Goal: Task Accomplishment & Management: Complete application form

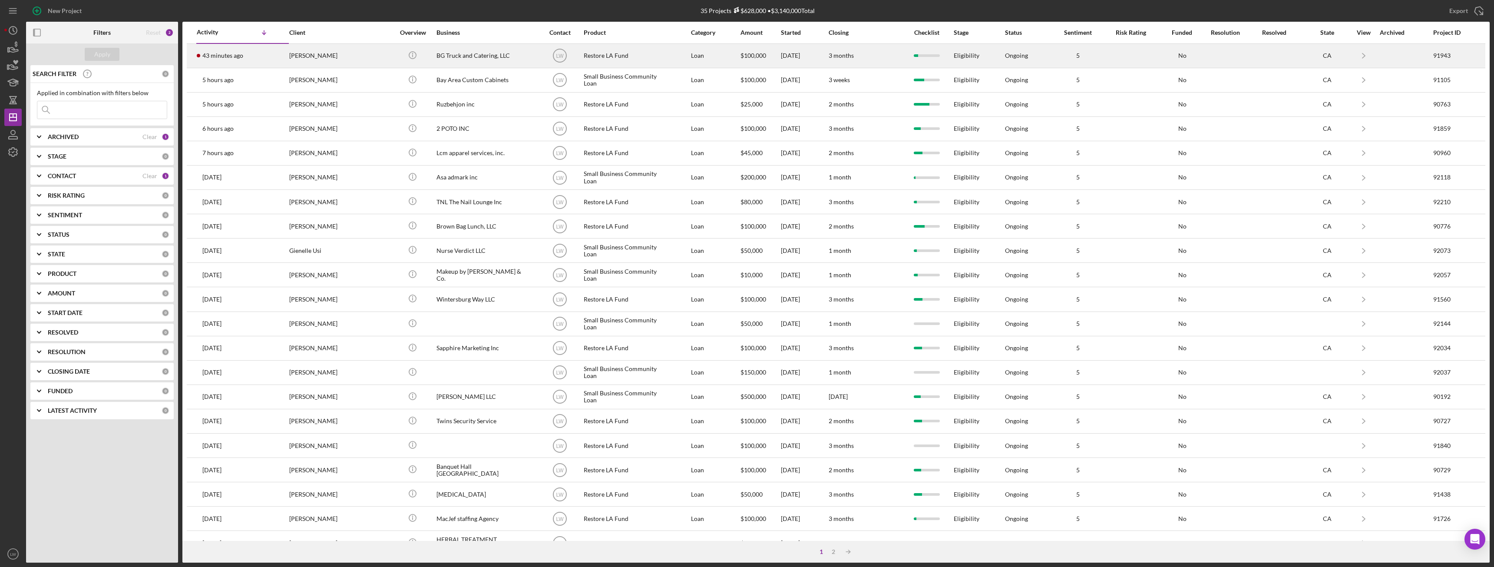
click at [330, 60] on div "[PERSON_NAME]" at bounding box center [332, 55] width 87 height 23
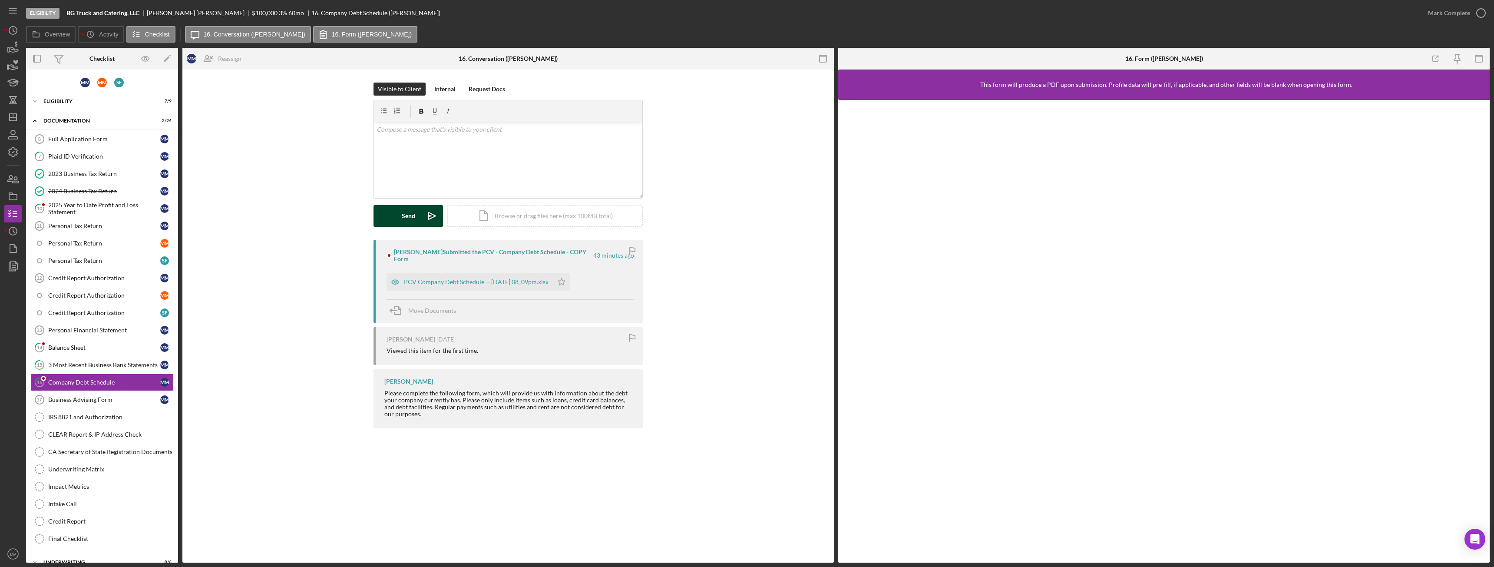
scroll to position [33, 0]
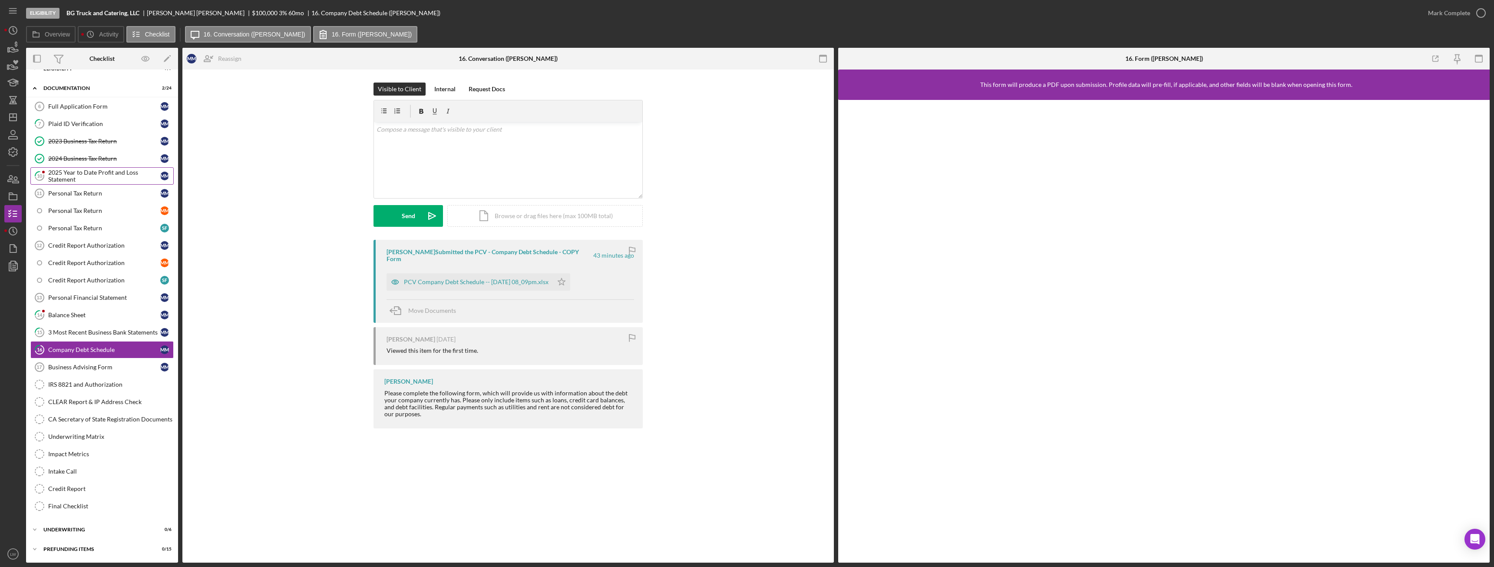
click at [110, 172] on div "2025 Year to Date Profit and Loss Statement" at bounding box center [104, 176] width 112 height 14
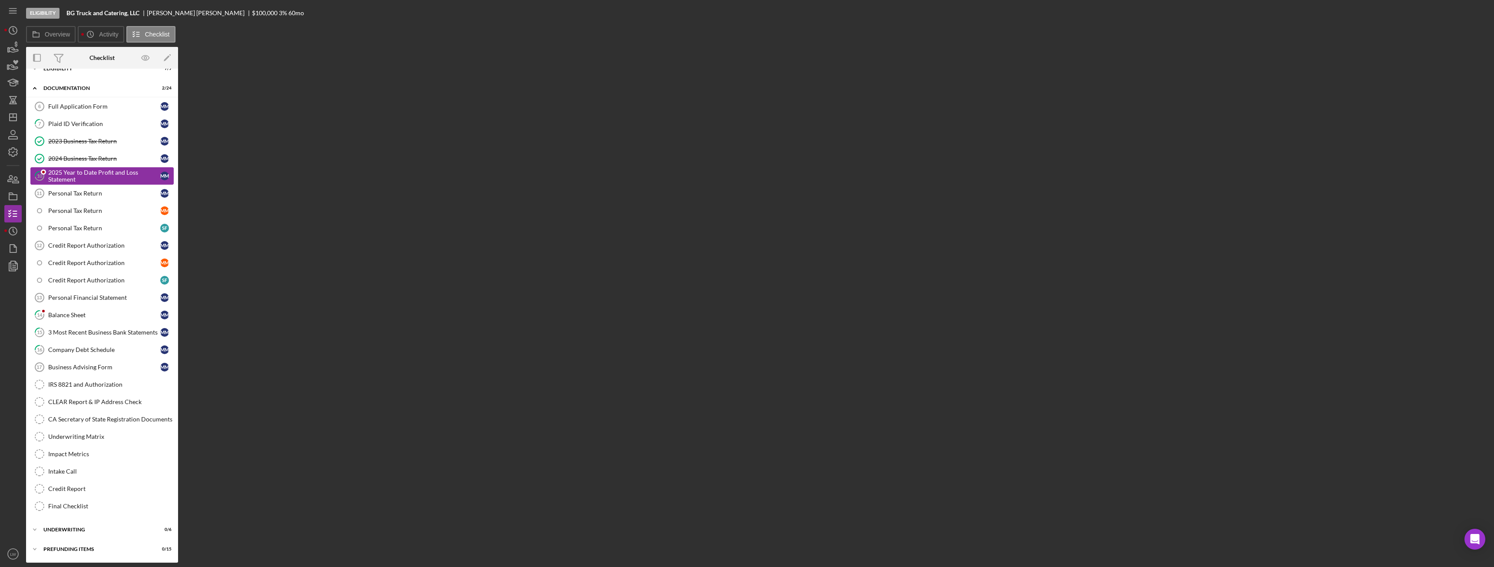
scroll to position [33, 0]
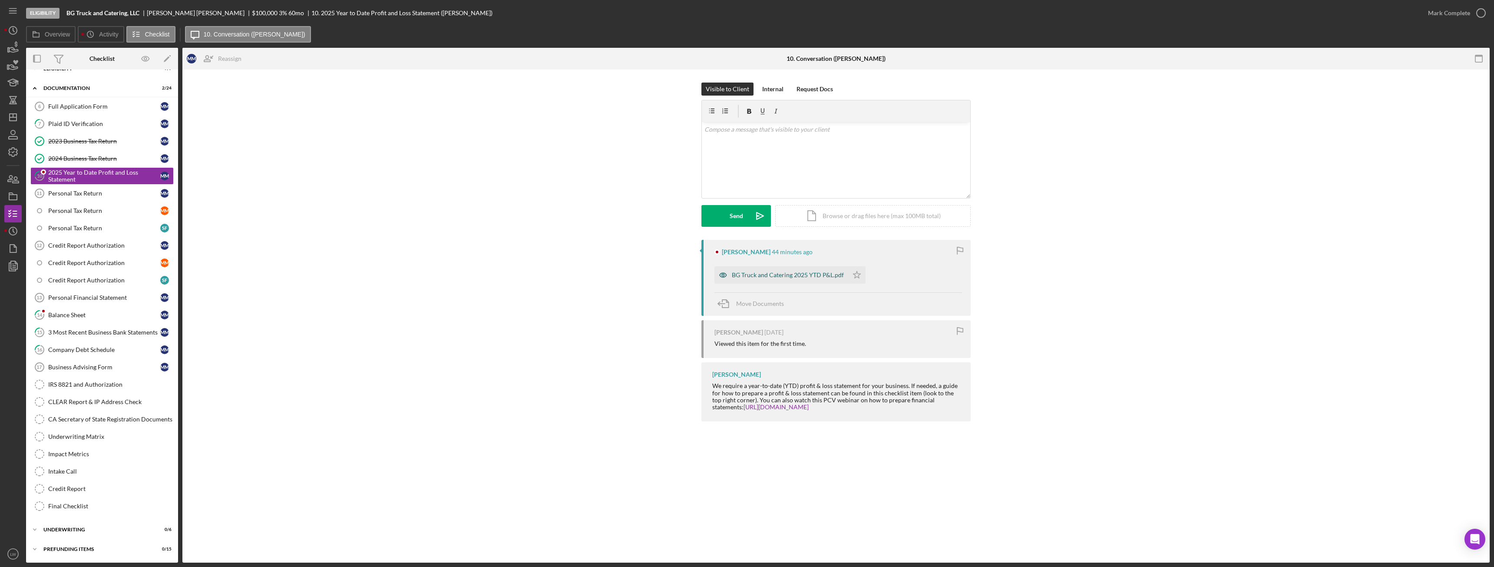
click at [763, 274] on div "BG Truck and Catering 2025 YTD P&L.pdf" at bounding box center [788, 274] width 112 height 7
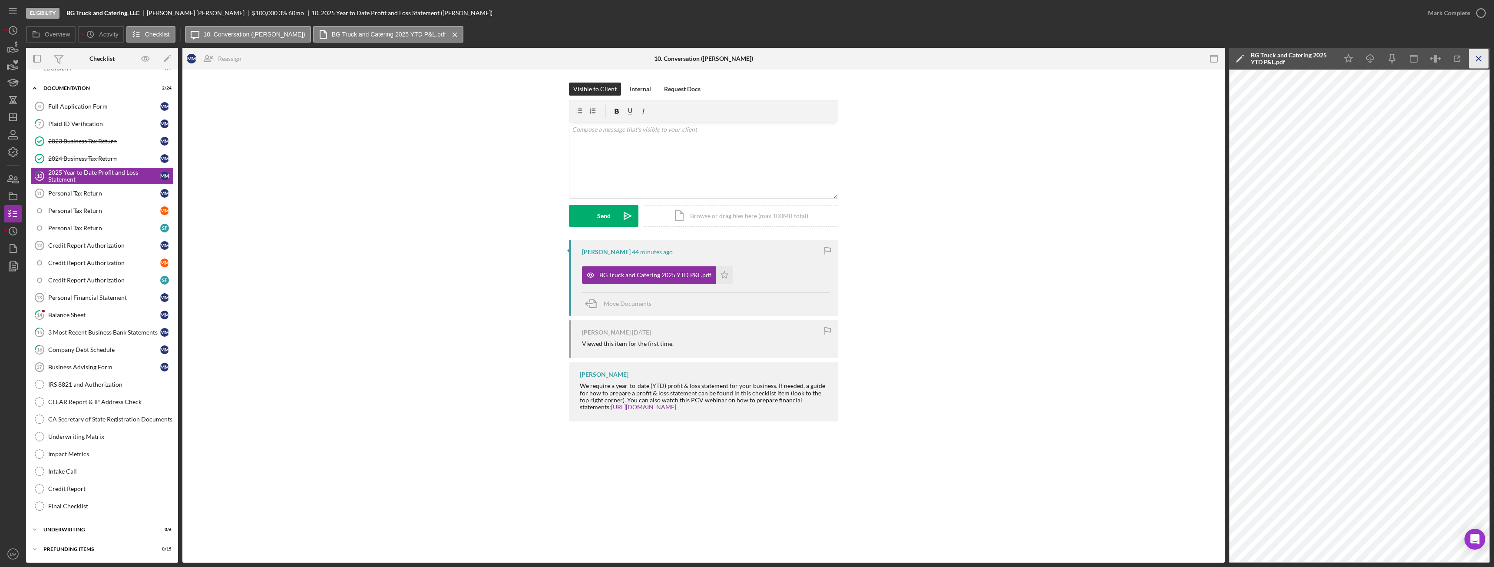
click at [1479, 58] on icon "Icon/Menu Close" at bounding box center [1479, 59] width 20 height 20
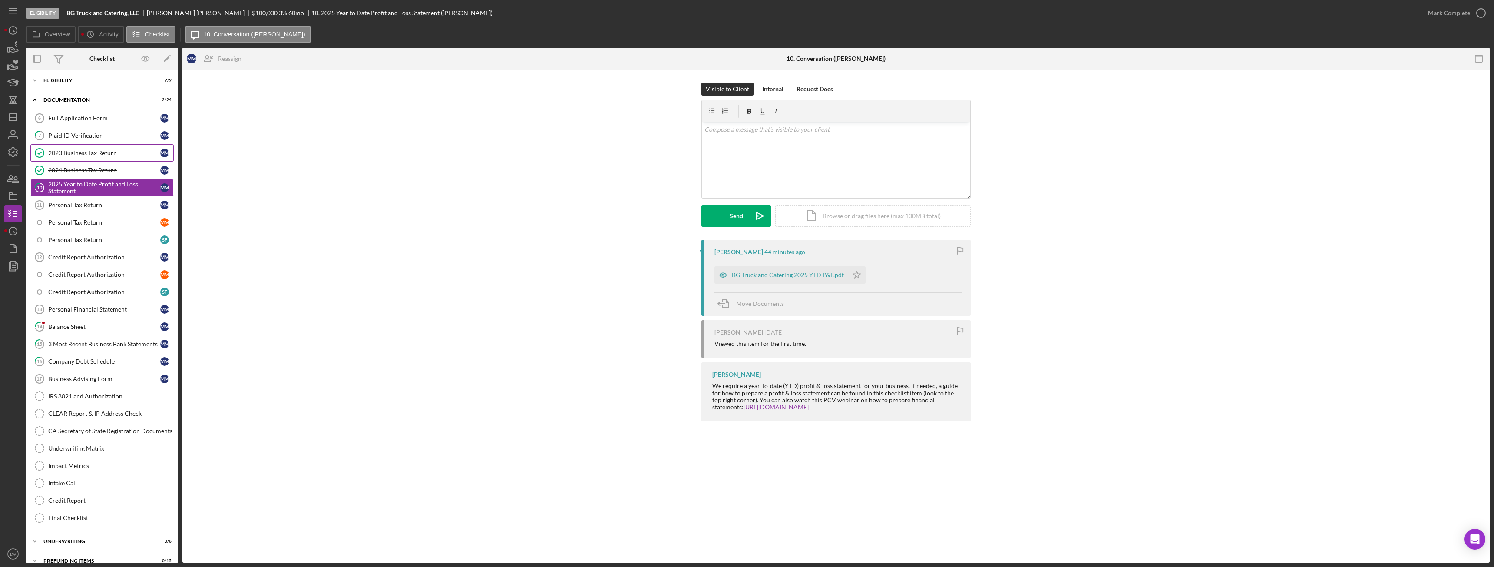
scroll to position [0, 0]
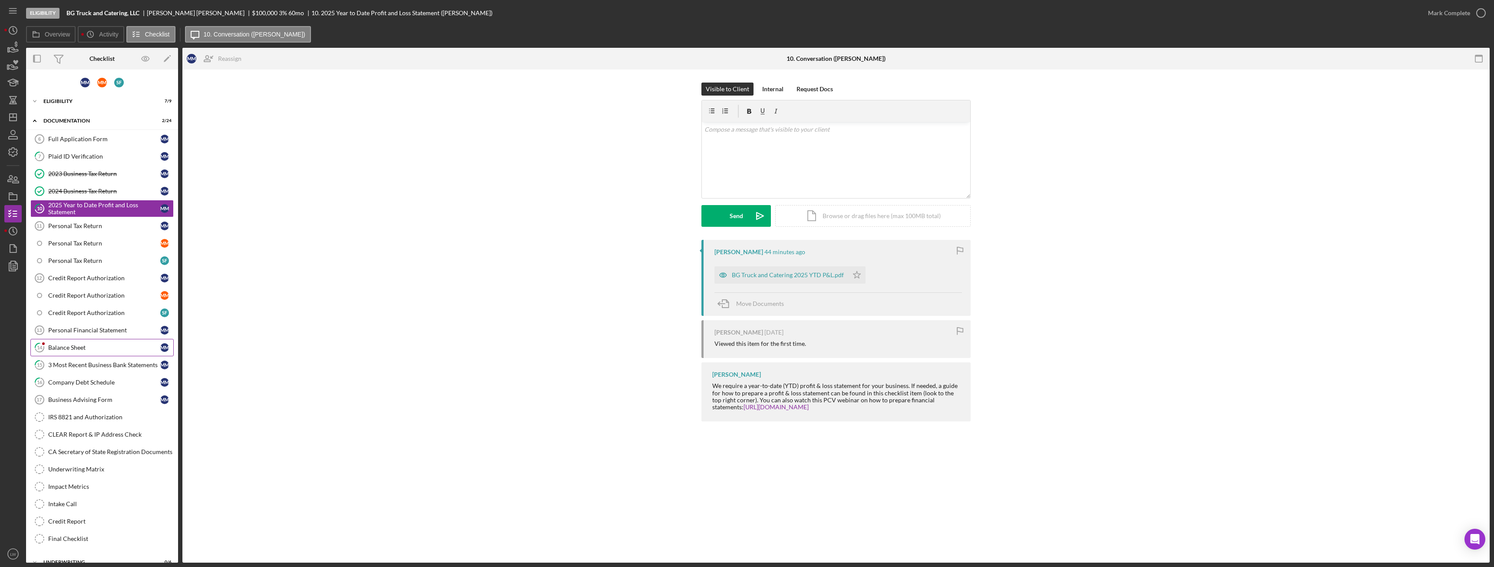
click at [103, 347] on div "Balance Sheet" at bounding box center [104, 347] width 112 height 7
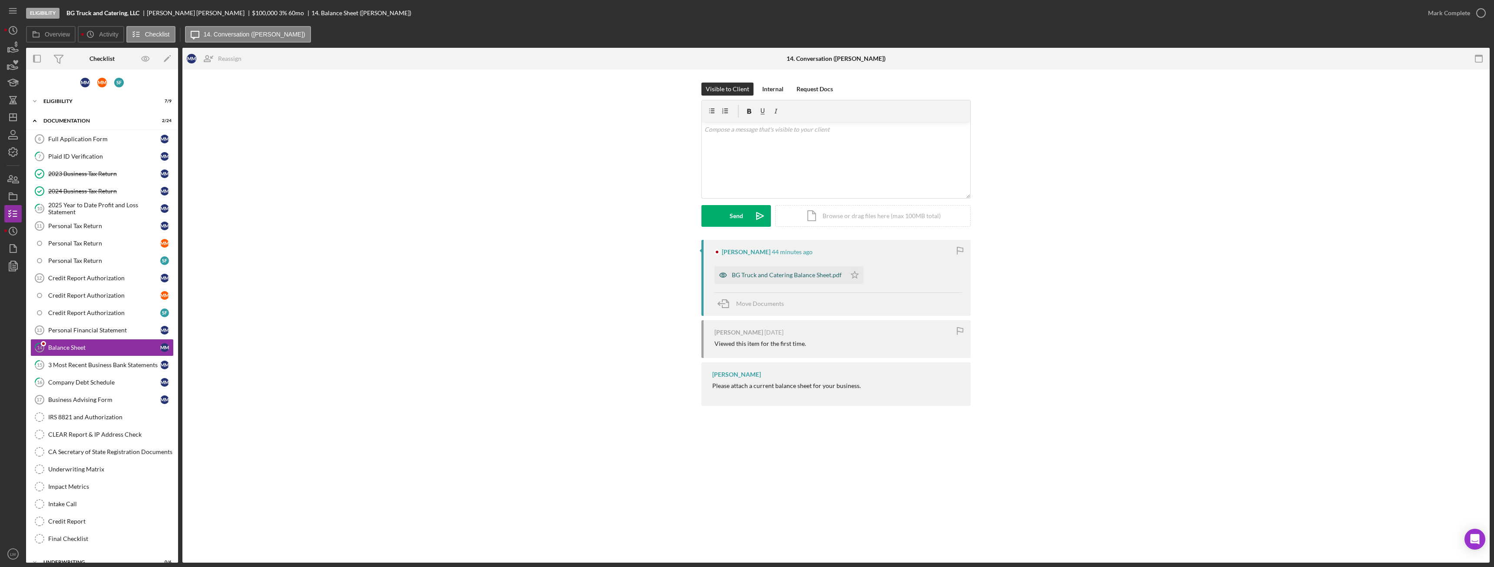
click at [759, 280] on div "BG Truck and Catering Balance Sheet.pdf" at bounding box center [780, 274] width 132 height 17
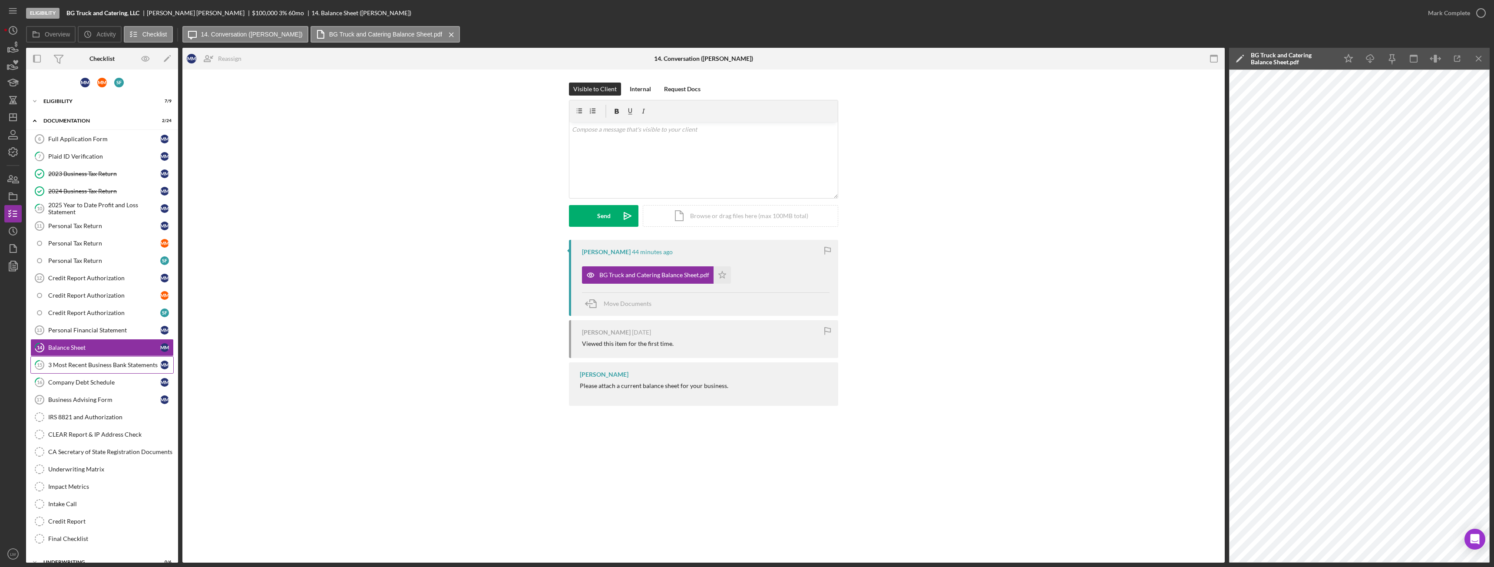
click at [116, 362] on div "3 Most Recent Business Bank Statements" at bounding box center [104, 364] width 112 height 7
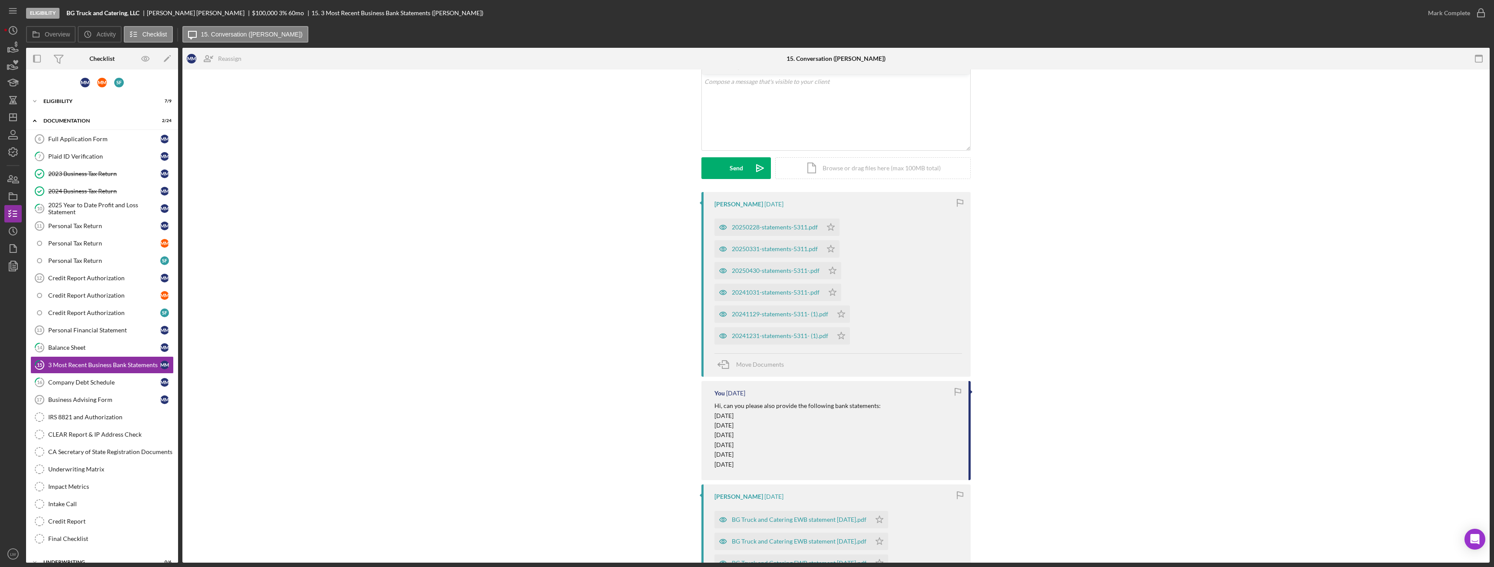
scroll to position [212, 0]
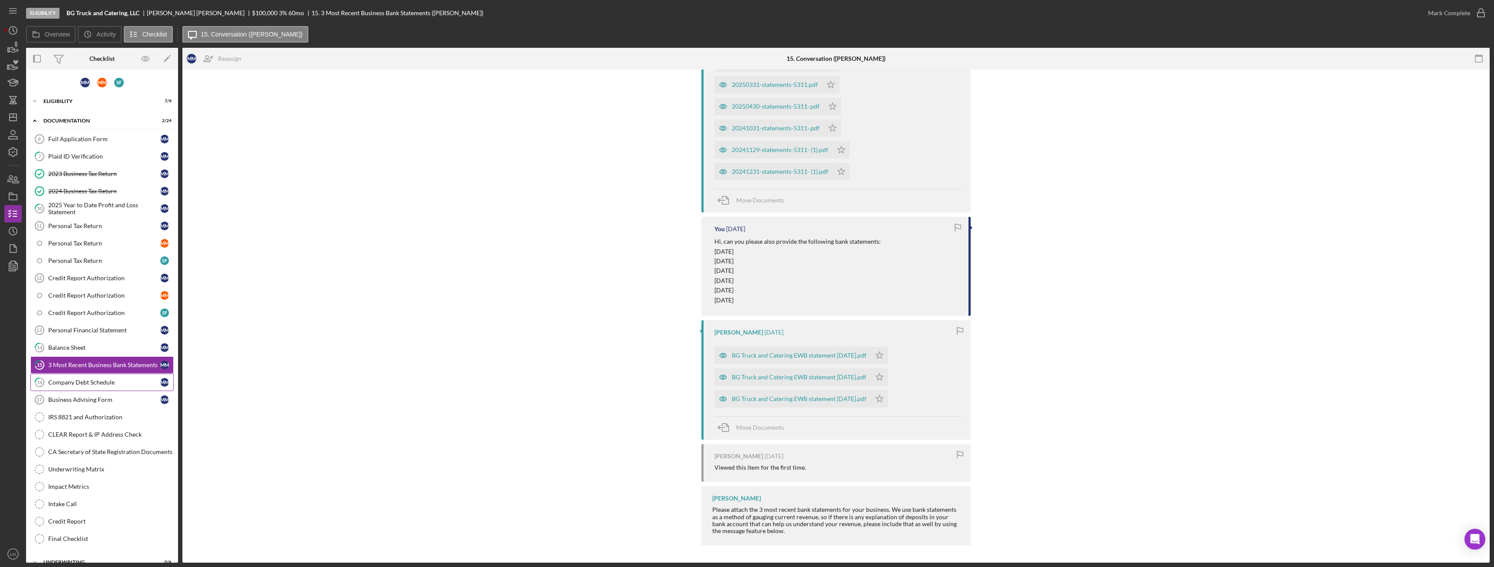
click at [94, 381] on div "Company Debt Schedule" at bounding box center [104, 382] width 112 height 7
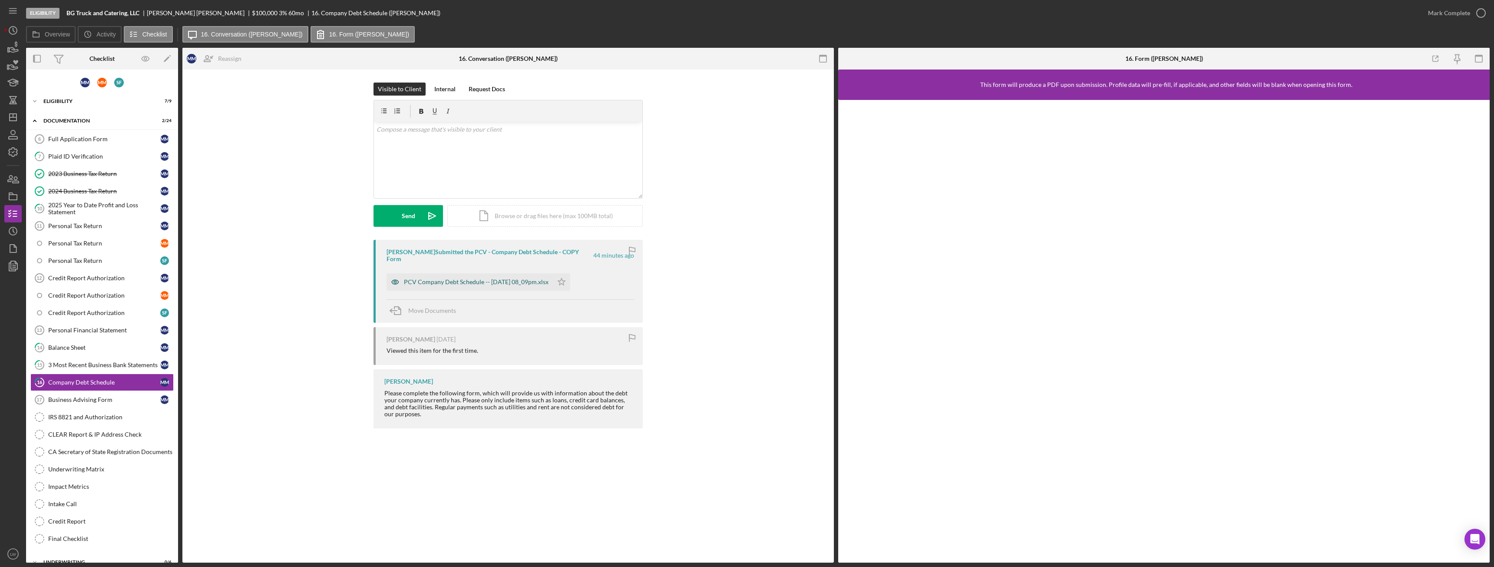
click at [464, 278] on div "PCV Company Debt Schedule -- 2025-10-02 08_09pm.xlsx" at bounding box center [476, 281] width 145 height 7
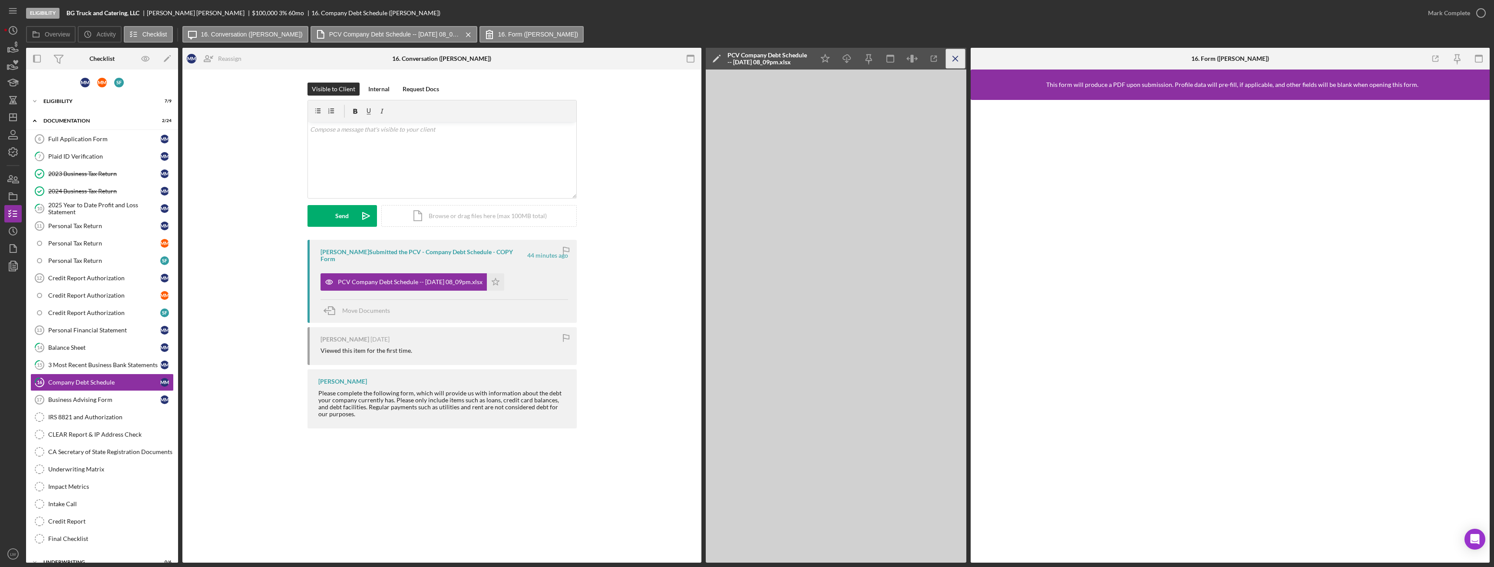
click at [961, 63] on icon "Icon/Menu Close" at bounding box center [956, 59] width 20 height 20
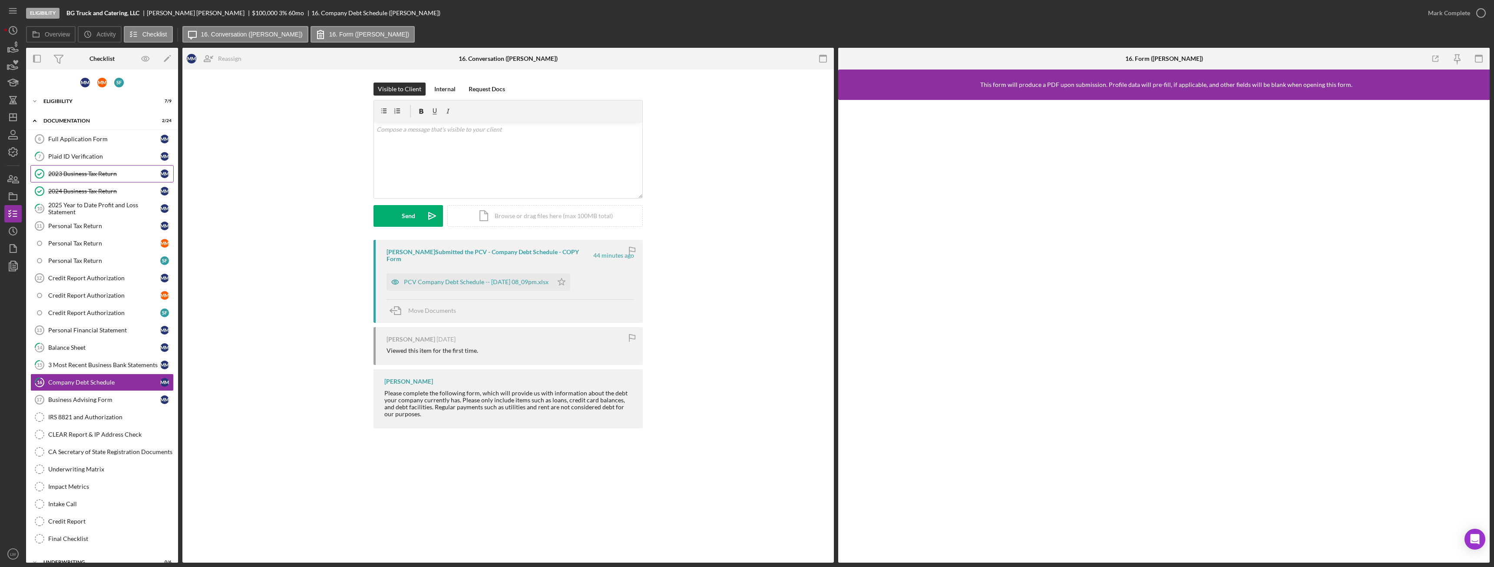
click at [103, 172] on div "2023 Business Tax Return" at bounding box center [104, 173] width 112 height 7
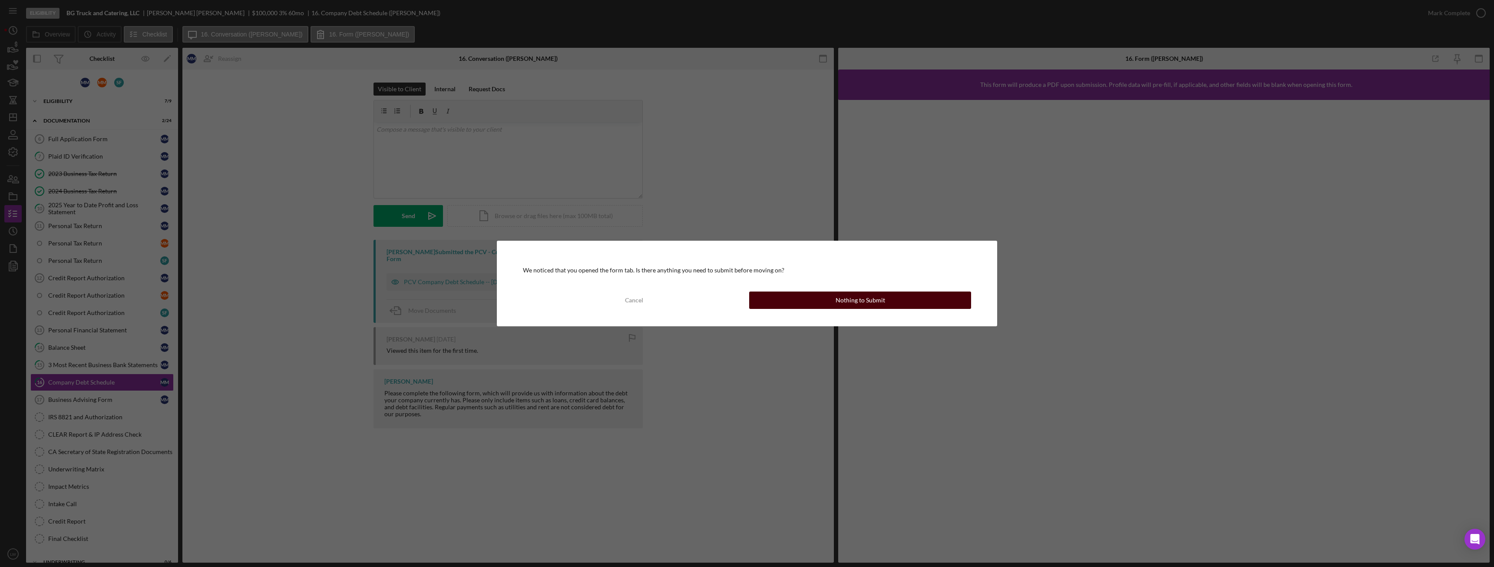
drag, startPoint x: 772, startPoint y: 303, endPoint x: 777, endPoint y: 303, distance: 4.4
click at [777, 303] on button "Nothing to Submit" at bounding box center [860, 299] width 222 height 17
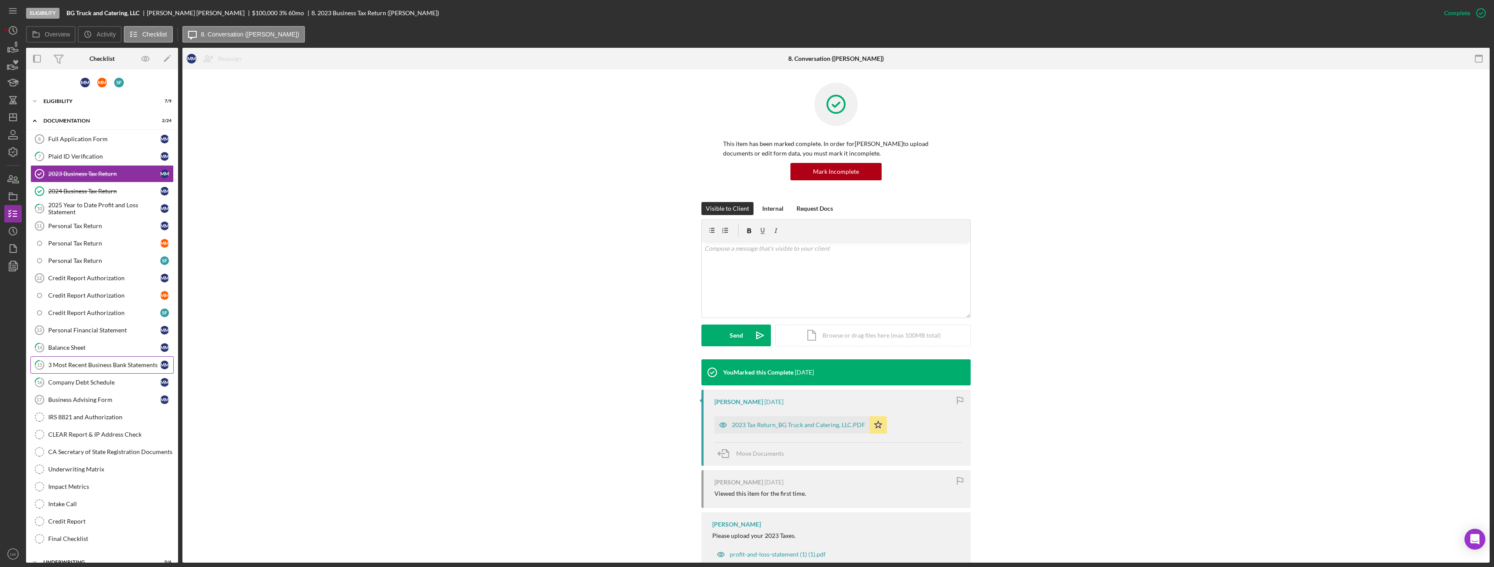
click at [108, 357] on link "15 3 Most Recent Business Bank Statements M M" at bounding box center [101, 364] width 143 height 17
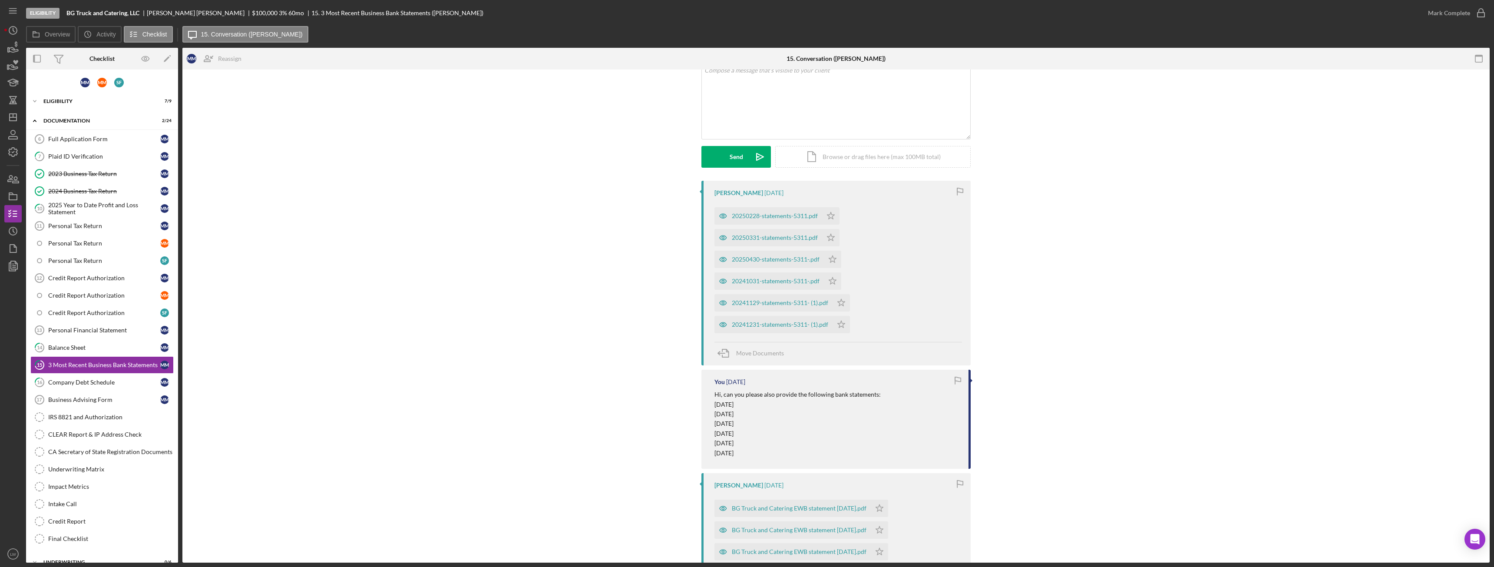
scroll to position [212, 0]
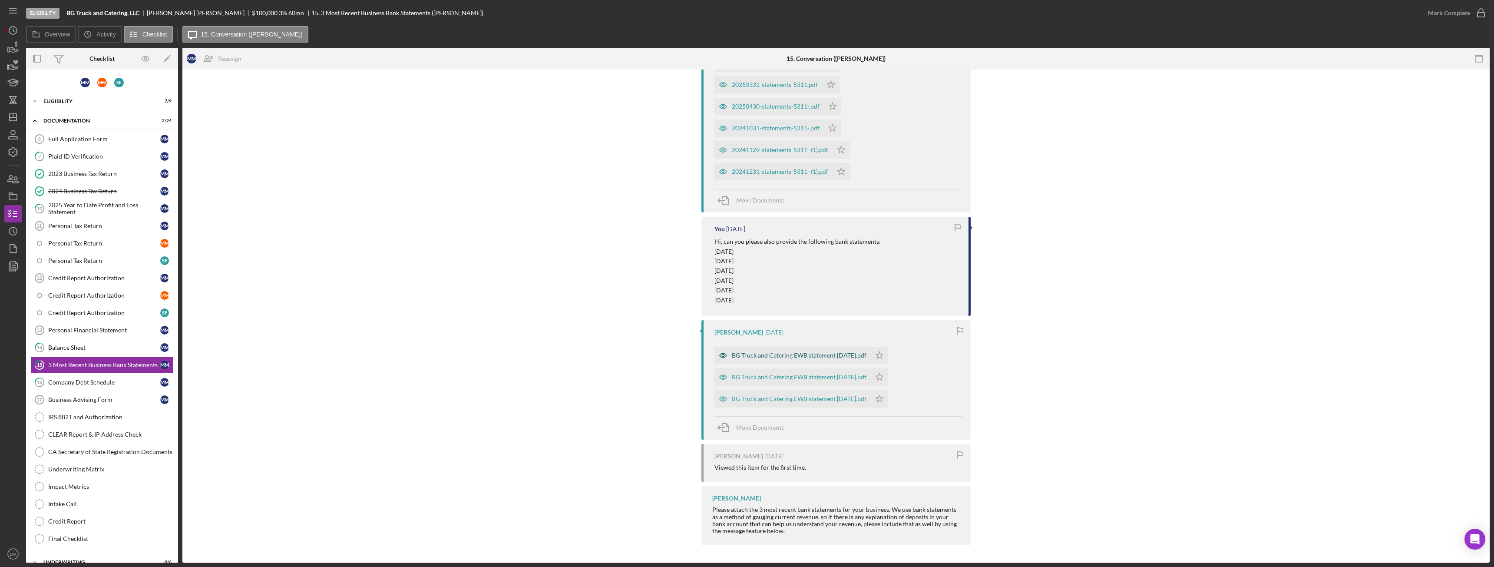
click at [822, 357] on div "BG Truck and Catering EWB statement [DATE].pdf" at bounding box center [799, 355] width 135 height 7
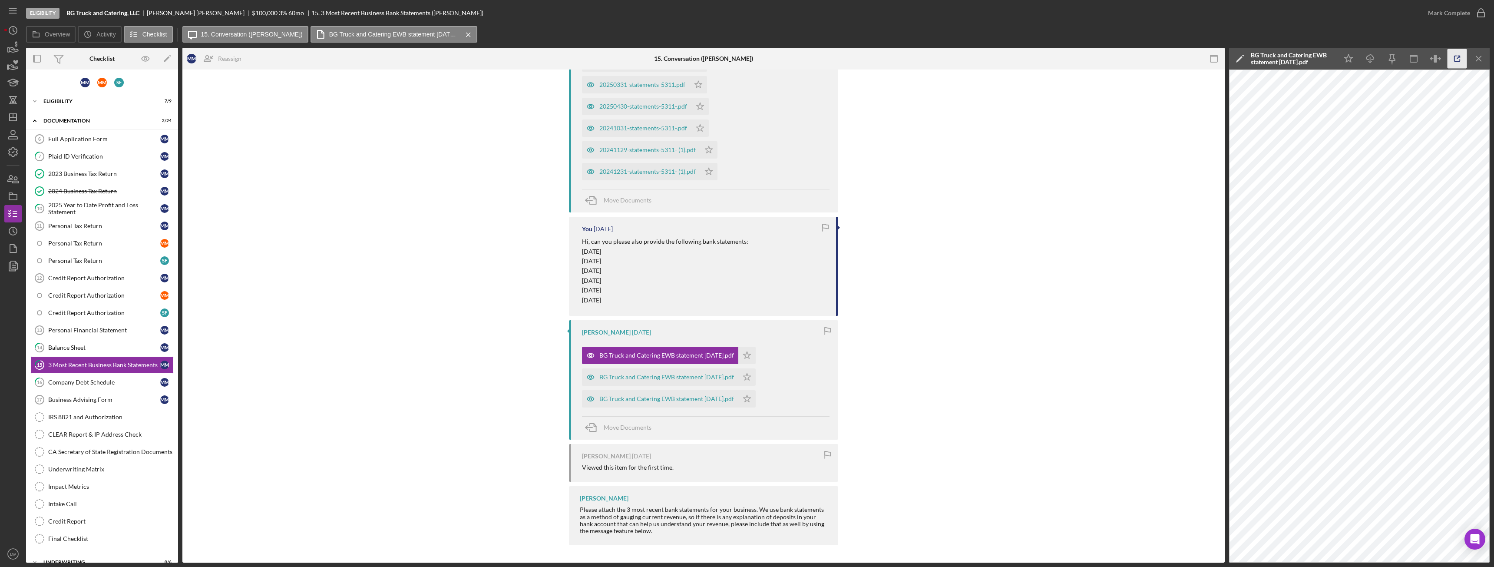
click at [1455, 56] on icon "button" at bounding box center [1457, 59] width 6 height 6
click at [690, 373] on div "BG Truck and Catering EWB statement [DATE].pdf" at bounding box center [660, 376] width 156 height 17
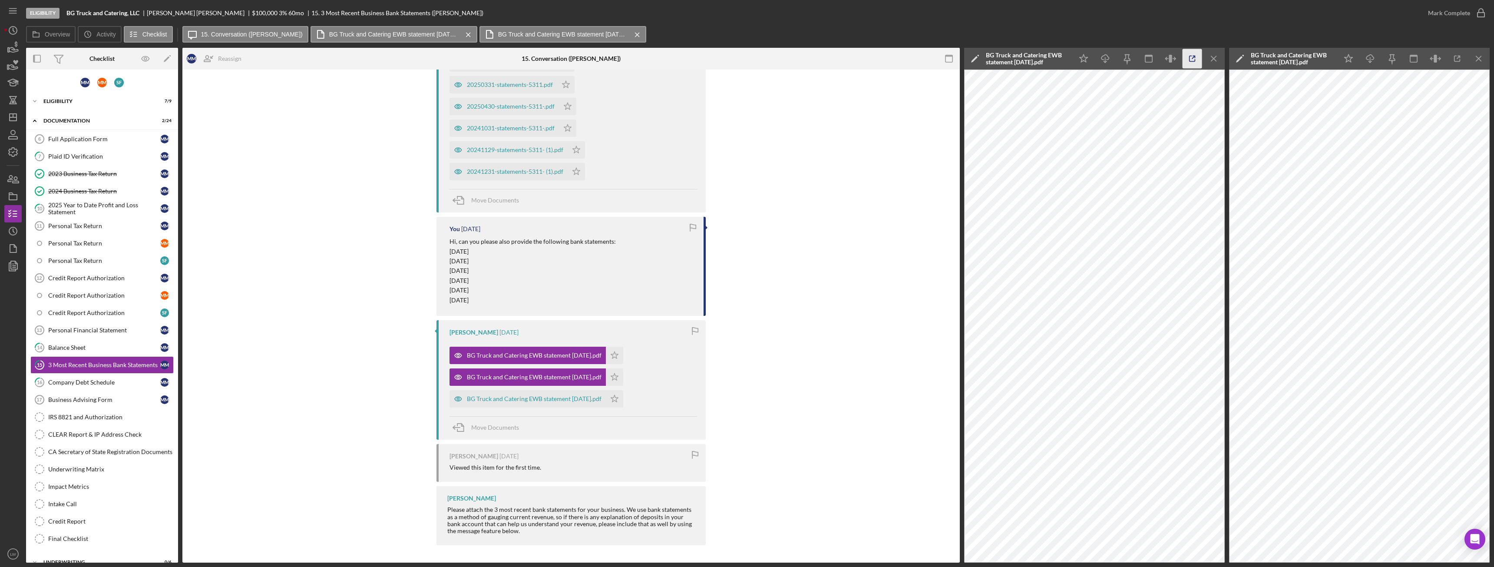
click at [1188, 60] on icon "button" at bounding box center [1192, 59] width 20 height 20
click at [489, 398] on div "BG Truck and Catering EWB statement [DATE].pdf" at bounding box center [534, 398] width 135 height 7
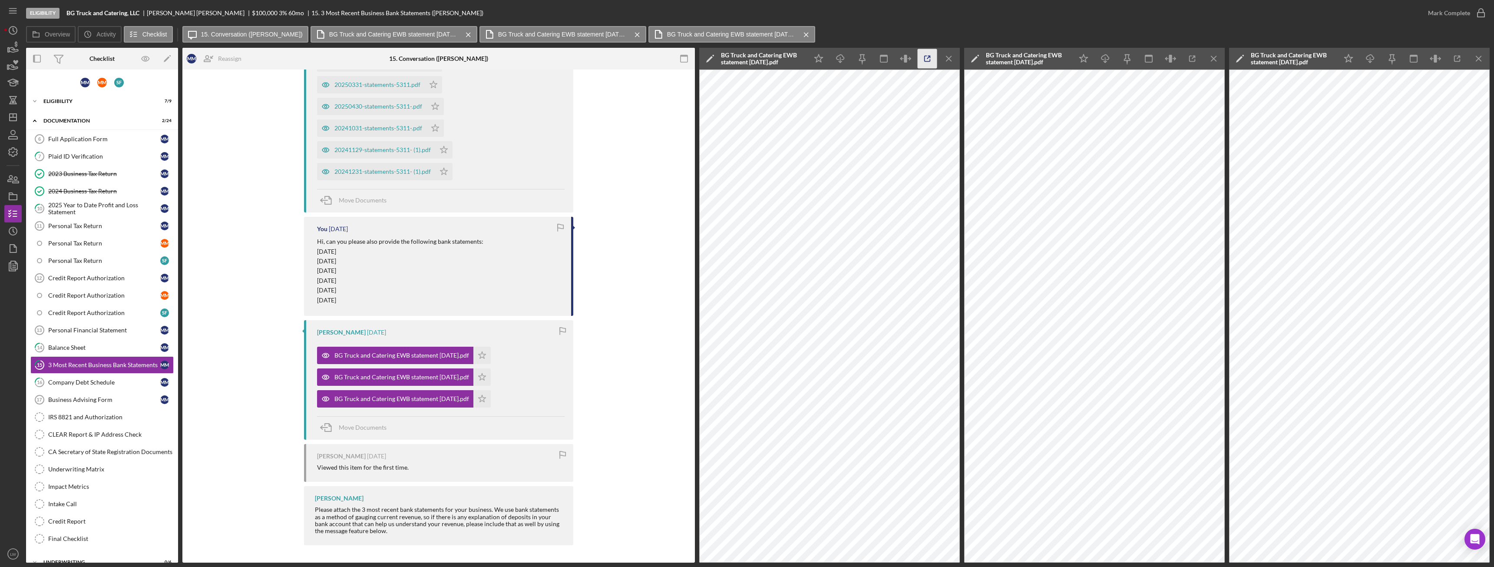
click at [930, 54] on icon "button" at bounding box center [928, 59] width 20 height 20
click at [944, 57] on icon "Icon/Menu Close" at bounding box center [949, 59] width 20 height 20
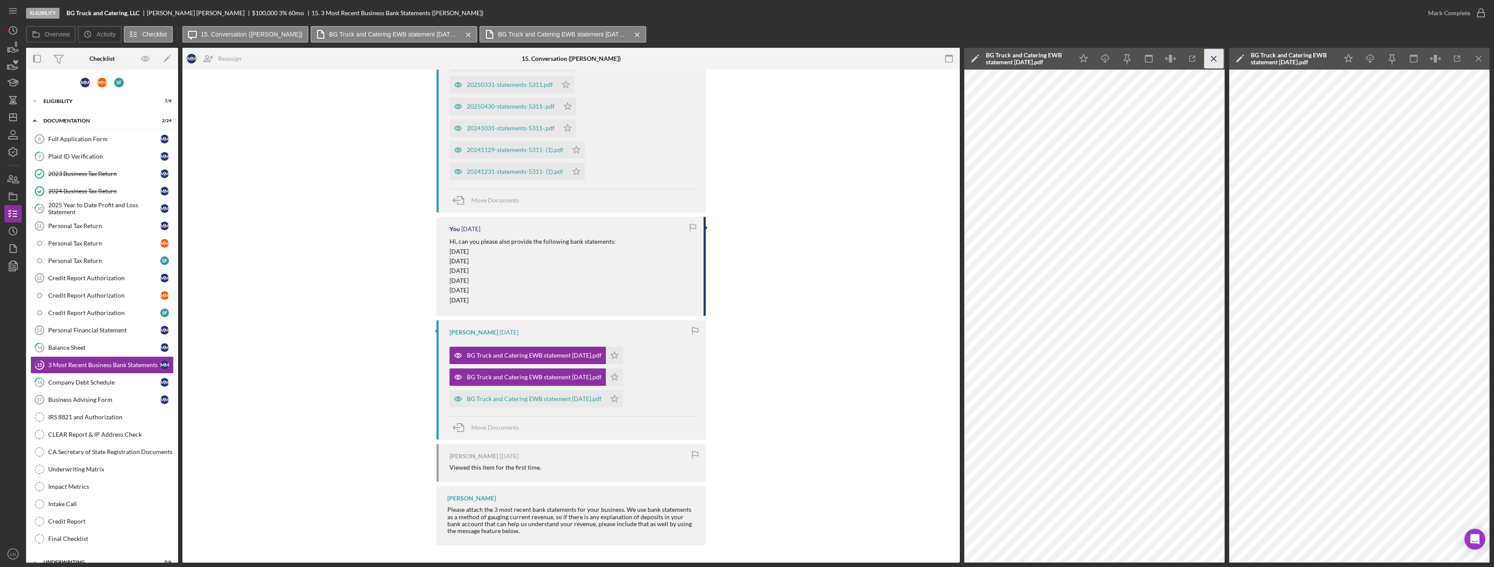
click at [1217, 56] on icon "Icon/Menu Close" at bounding box center [1214, 59] width 20 height 20
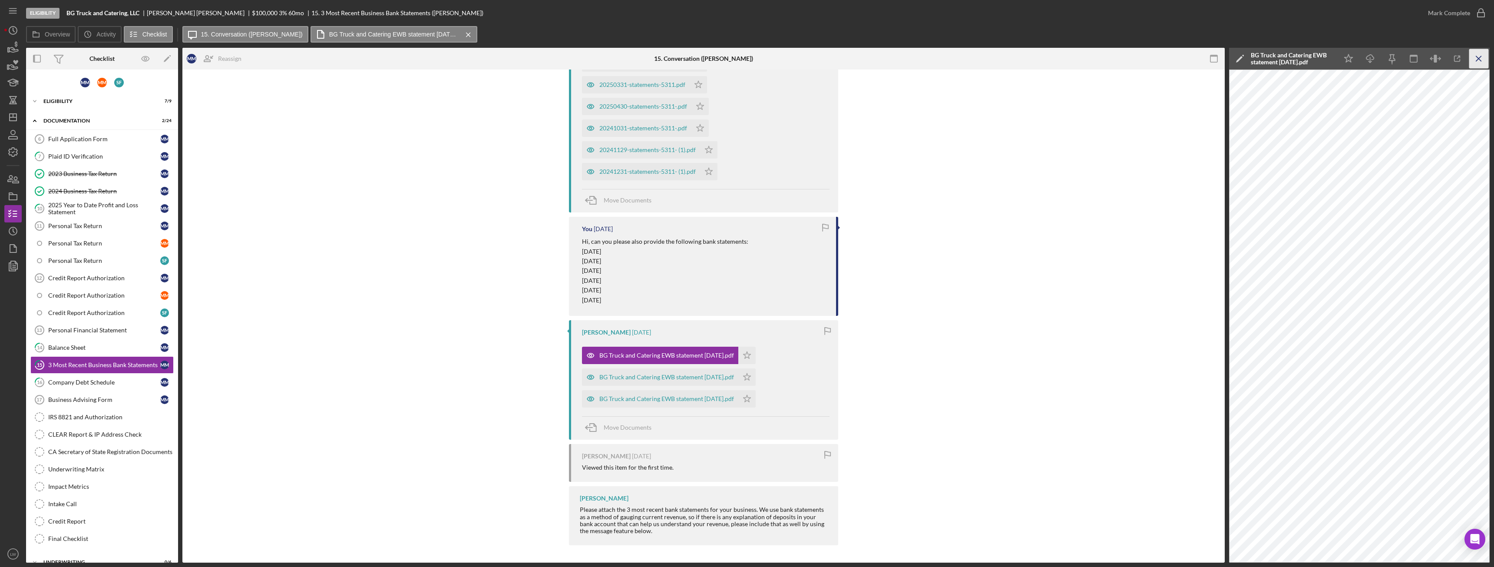
click at [1476, 61] on icon "Icon/Menu Close" at bounding box center [1479, 59] width 20 height 20
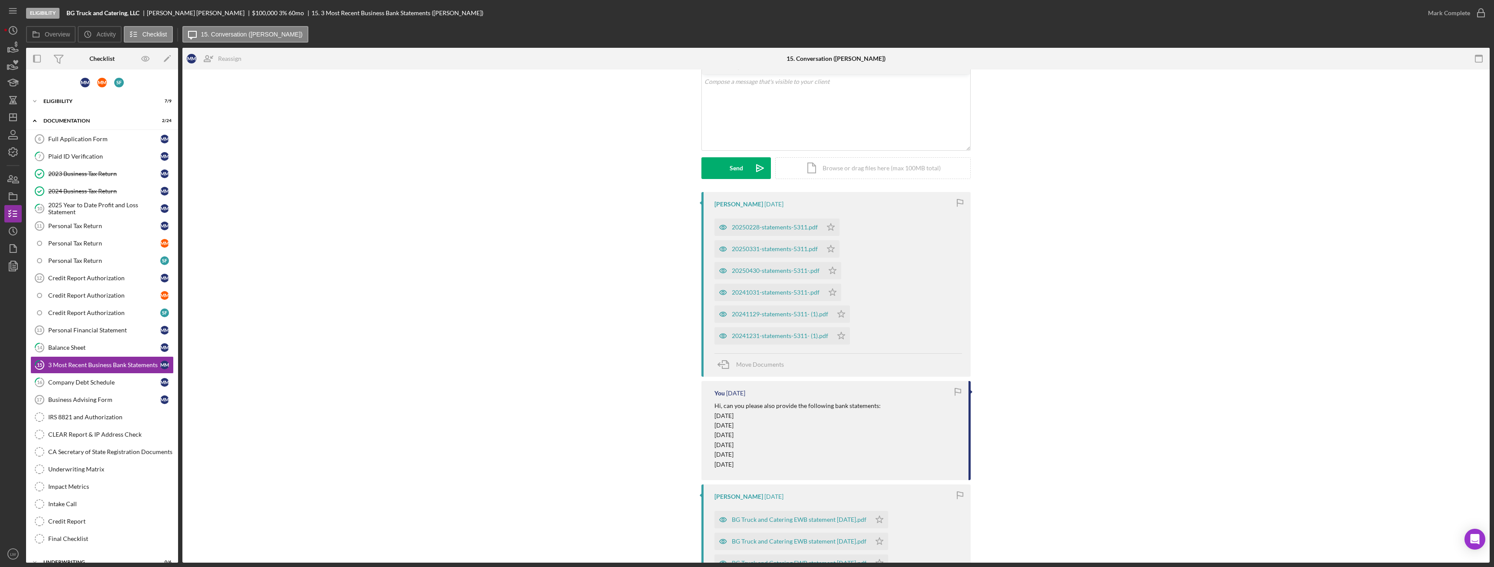
scroll to position [0, 0]
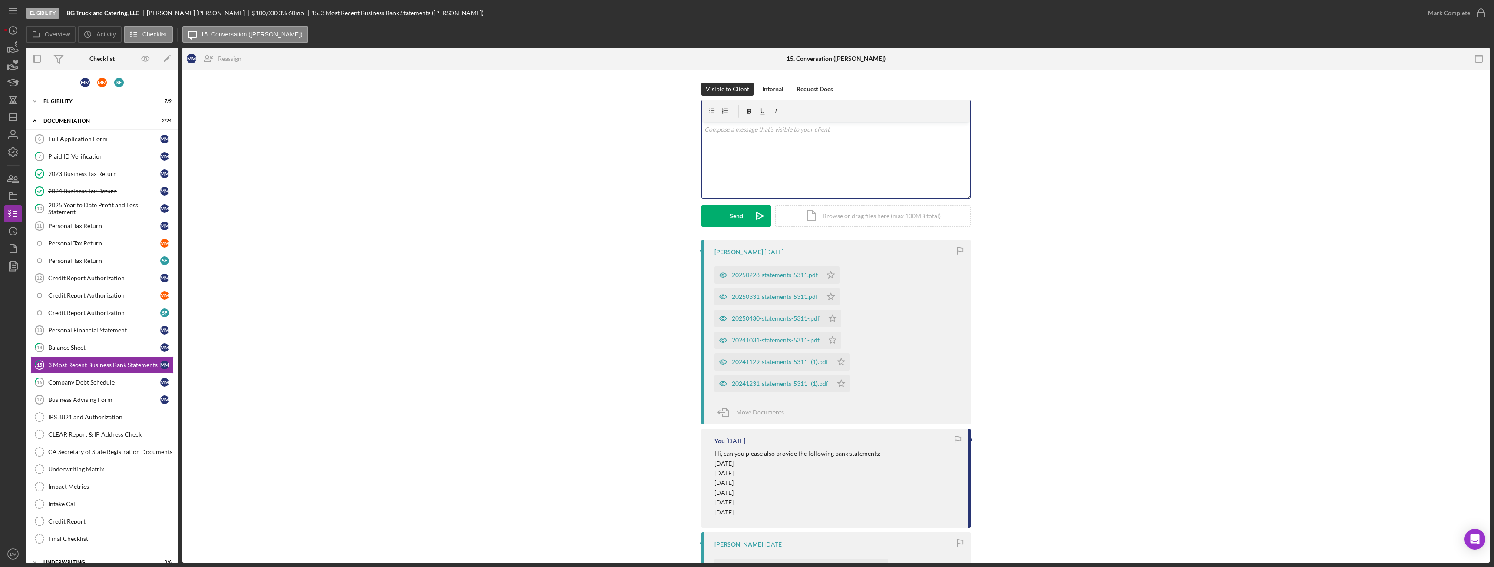
click at [947, 179] on div "v Color teal Color pink Remove color Add row above Add row below Add column bef…" at bounding box center [836, 160] width 268 height 76
click at [743, 215] on button "Send Icon/icon-invite-send" at bounding box center [735, 216] width 69 height 22
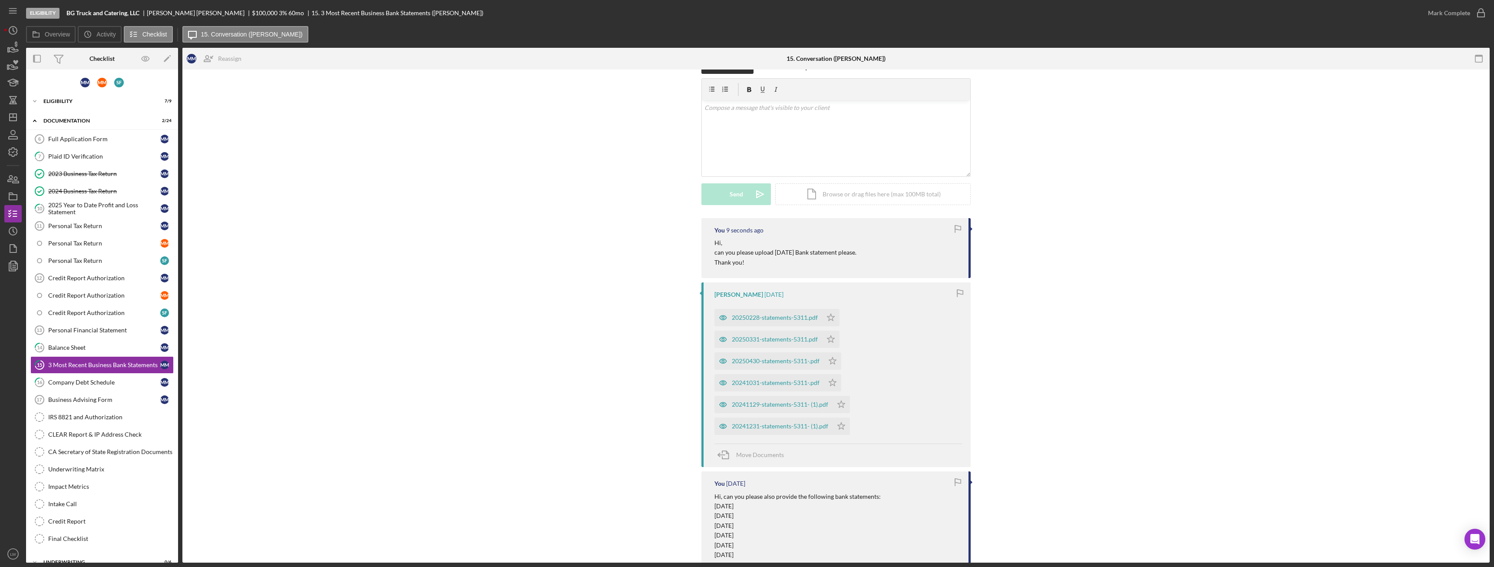
scroll to position [16, 0]
click at [756, 389] on div "20241031-statements-5311-.pdf" at bounding box center [776, 388] width 88 height 7
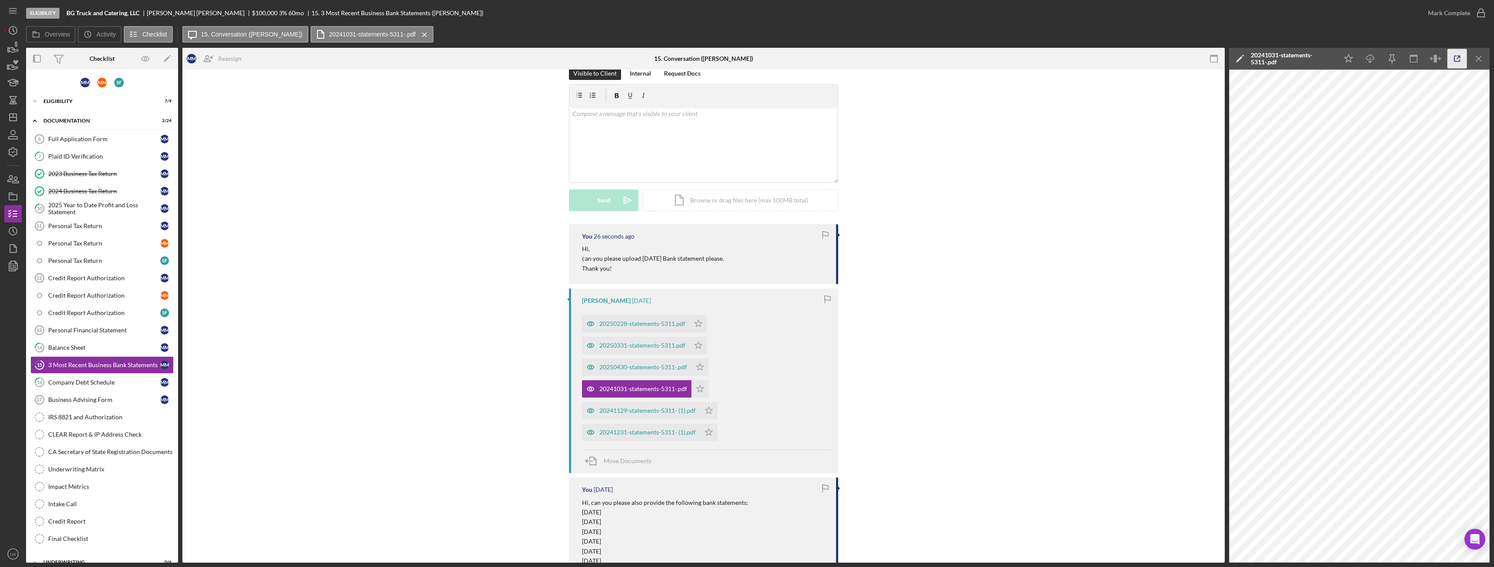
click at [1455, 60] on icon "button" at bounding box center [1457, 59] width 20 height 20
click at [648, 410] on div "20241129-statements-5311- (1).pdf" at bounding box center [647, 410] width 96 height 7
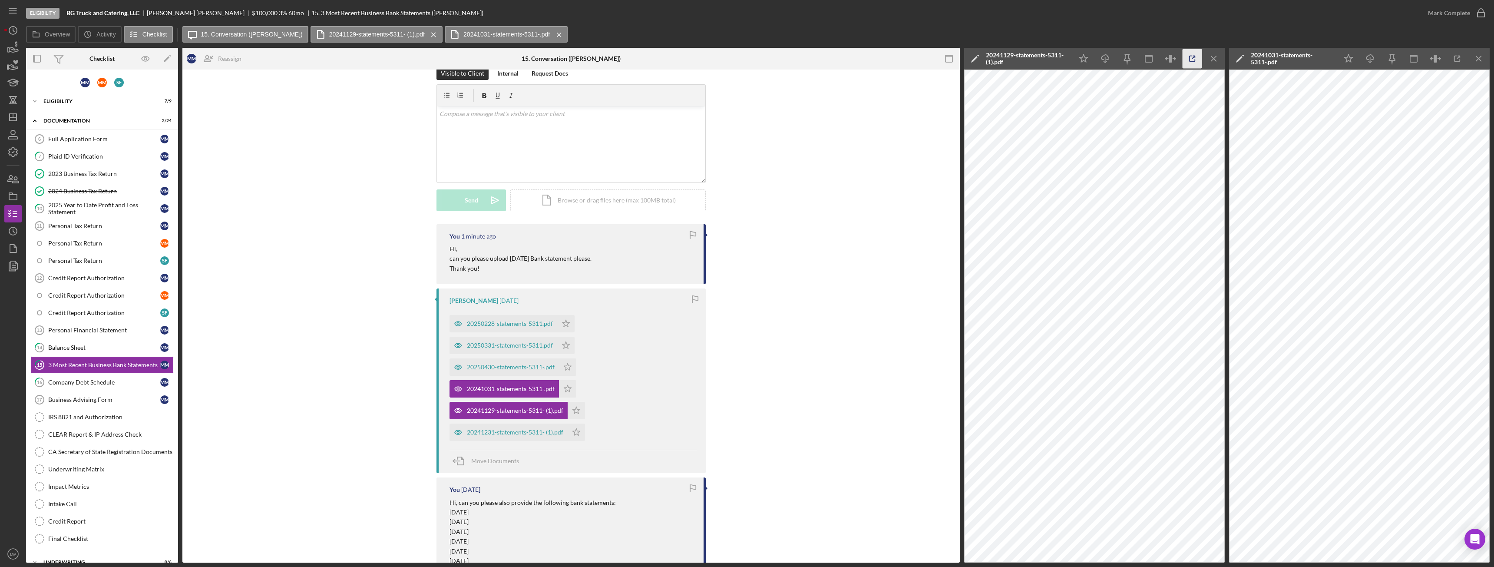
click at [1197, 57] on icon "button" at bounding box center [1192, 59] width 20 height 20
click at [506, 431] on div "20241231-statements-5311- (1).pdf" at bounding box center [515, 432] width 96 height 7
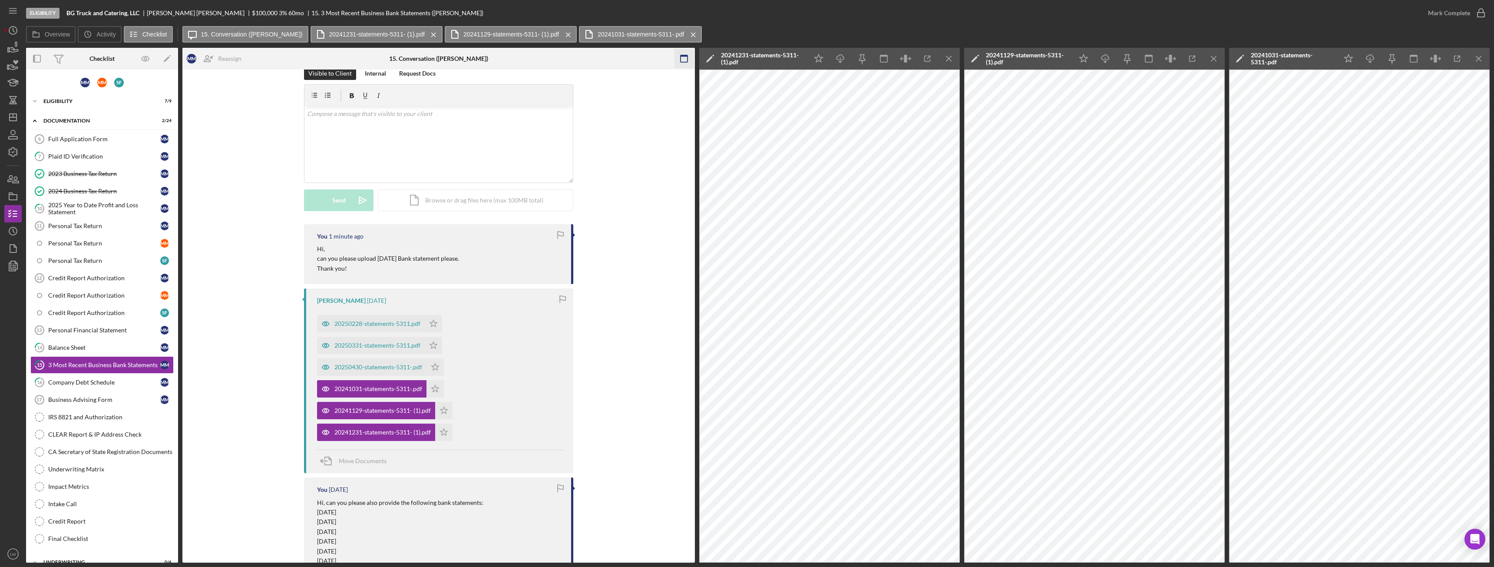
click at [951, 55] on icon "Icon/Menu Close" at bounding box center [949, 59] width 20 height 20
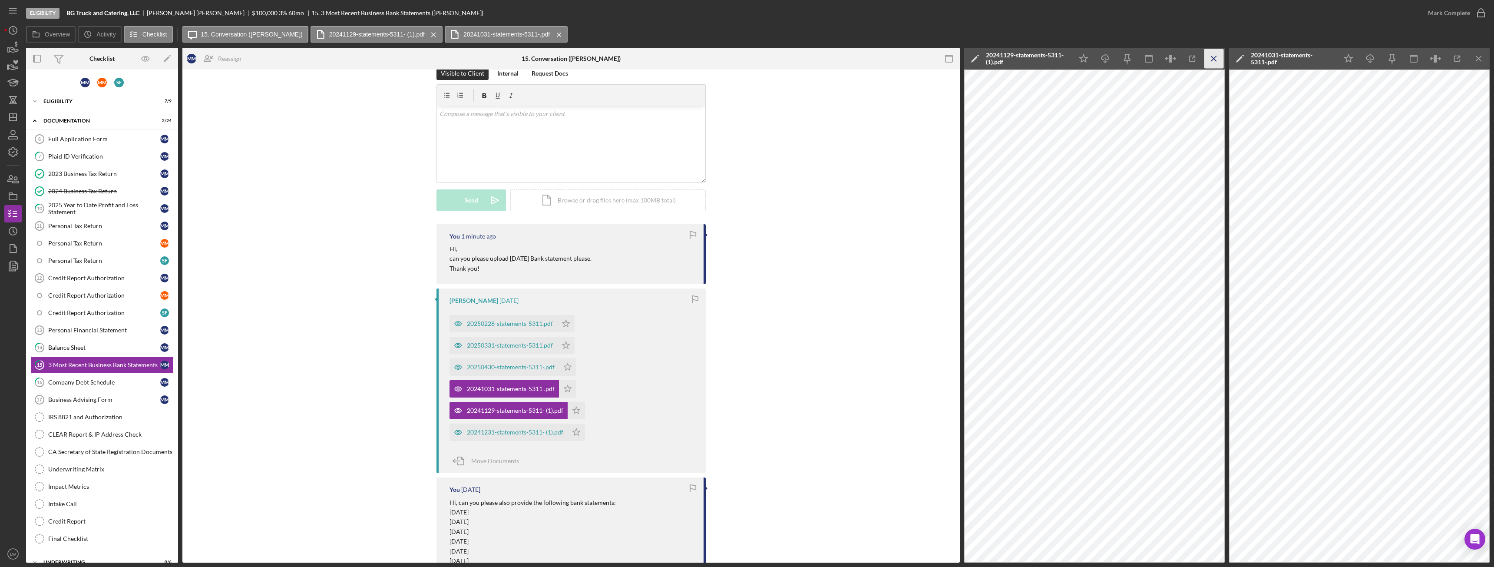
click at [1211, 61] on line "button" at bounding box center [1213, 58] width 5 height 5
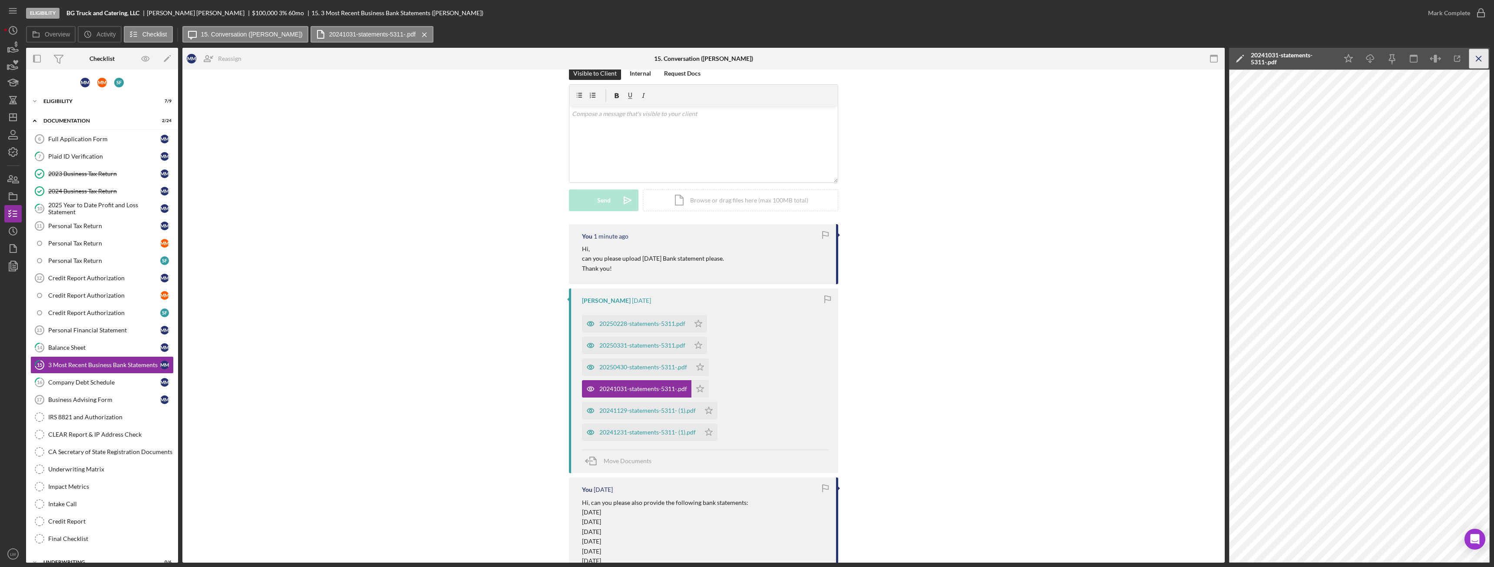
click at [1484, 58] on icon "Icon/Menu Close" at bounding box center [1479, 59] width 20 height 20
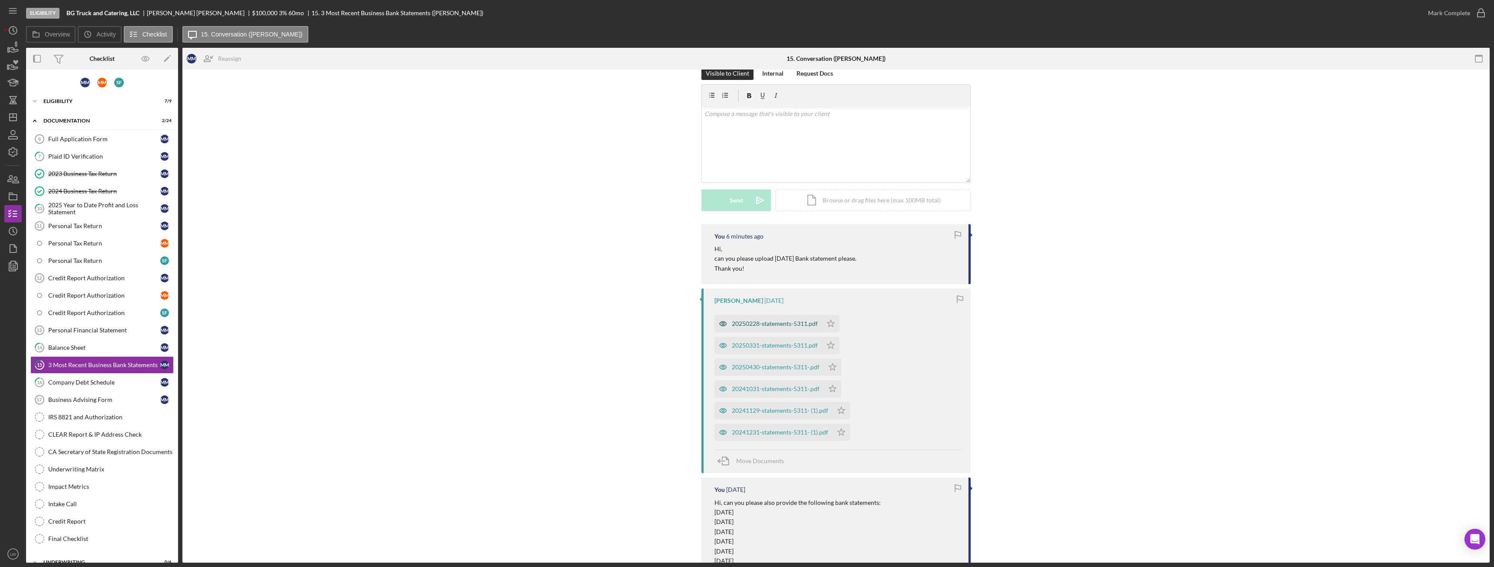
click at [759, 325] on div "20250228-statements-5311.pdf" at bounding box center [775, 323] width 86 height 7
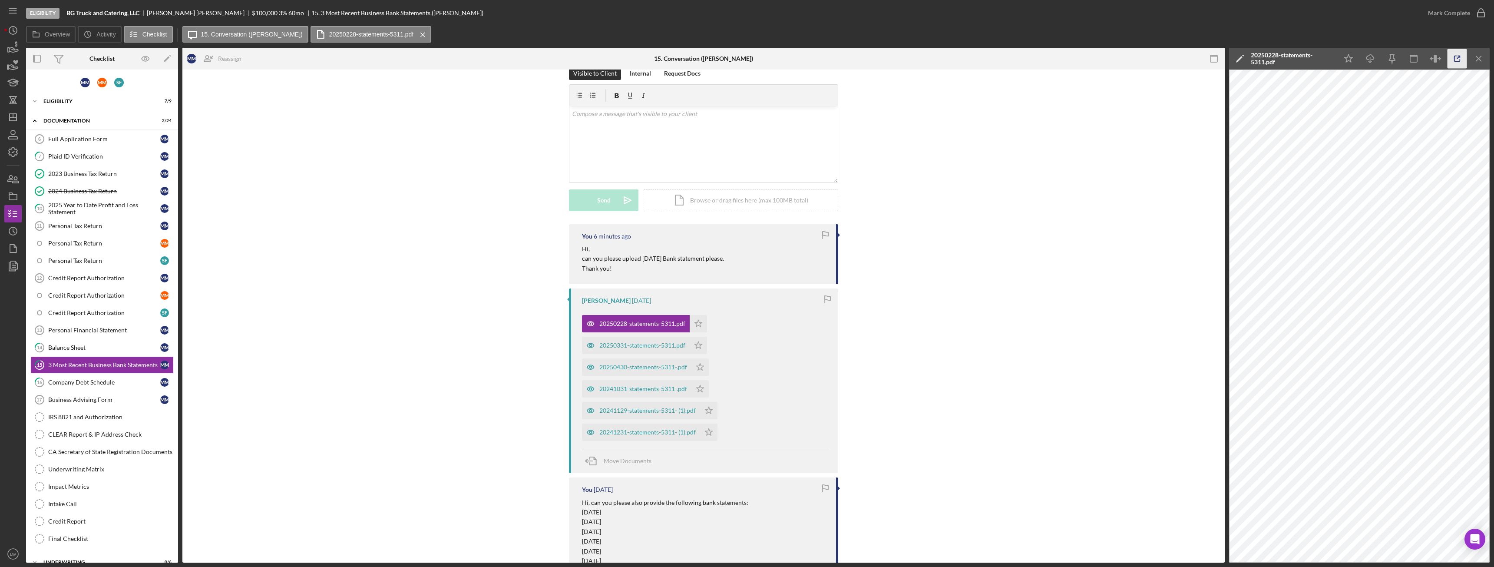
click at [1459, 59] on icon "button" at bounding box center [1457, 59] width 20 height 20
click at [638, 345] on div "20250331-statements-5311.pdf" at bounding box center [642, 345] width 86 height 7
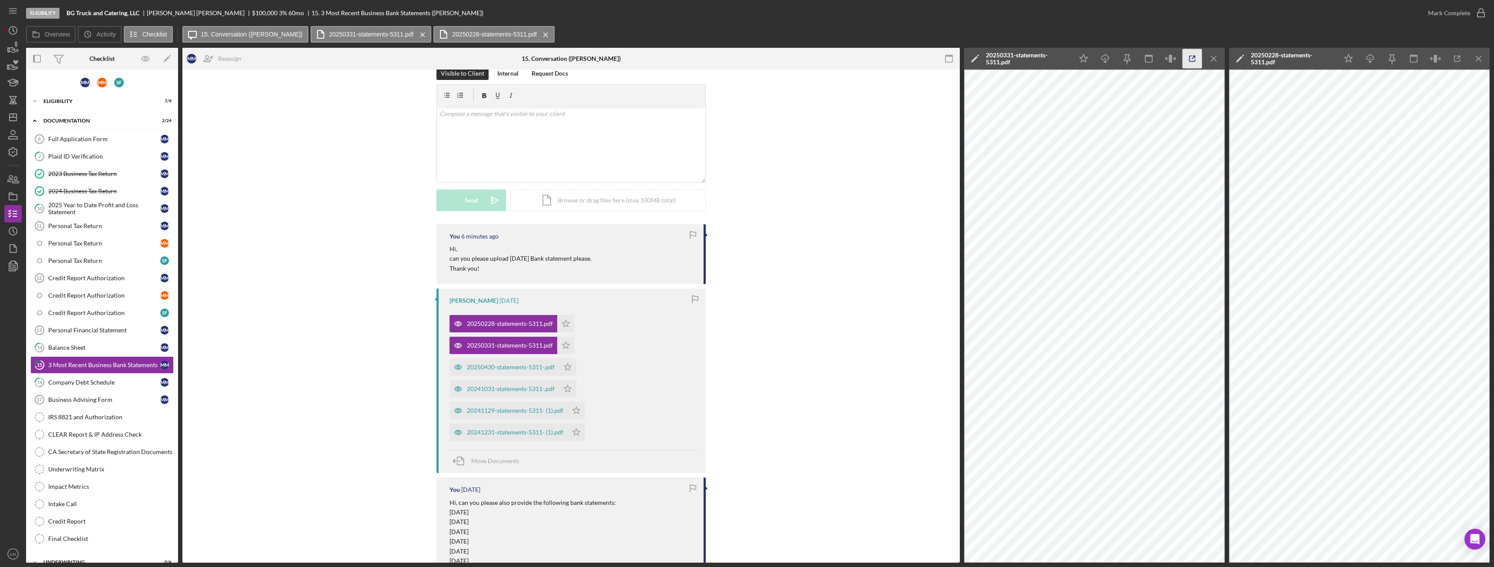
click at [1194, 60] on icon "button" at bounding box center [1192, 59] width 20 height 20
click at [530, 362] on div "20250430-statements-5311-.pdf" at bounding box center [503, 366] width 109 height 17
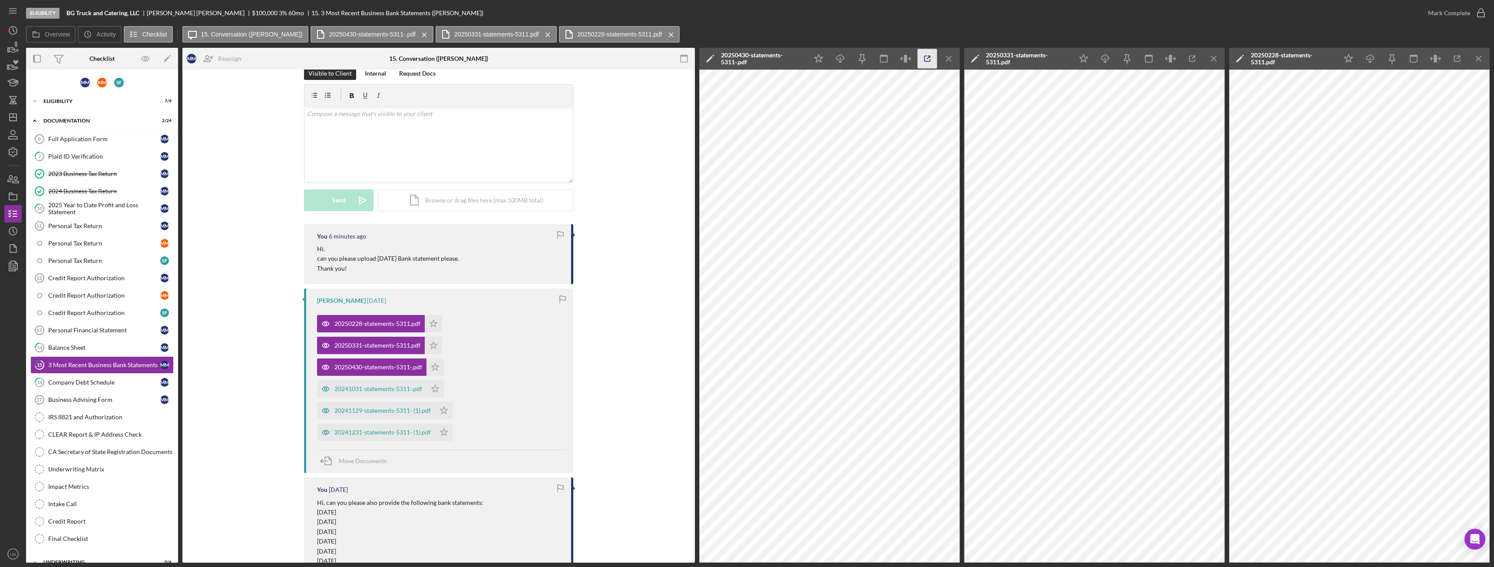
click at [926, 59] on icon "button" at bounding box center [928, 59] width 20 height 20
click at [950, 67] on icon "Icon/Menu Close" at bounding box center [949, 59] width 20 height 20
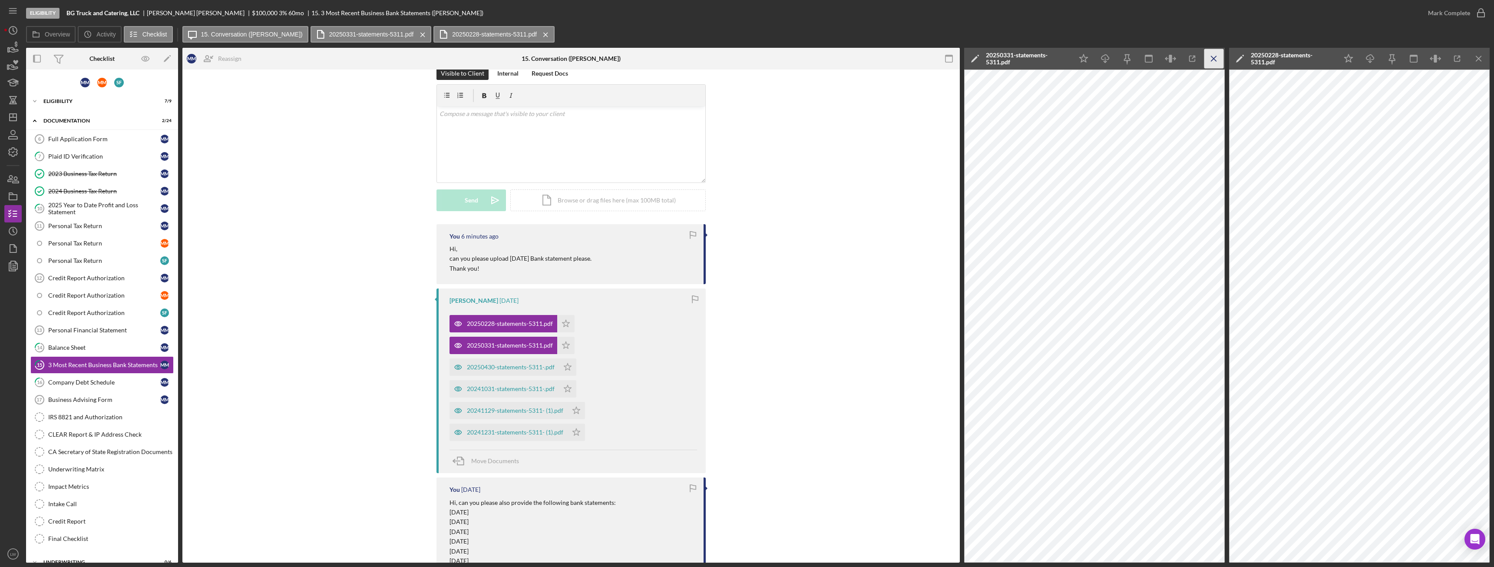
click at [1211, 57] on icon "Icon/Menu Close" at bounding box center [1214, 59] width 20 height 20
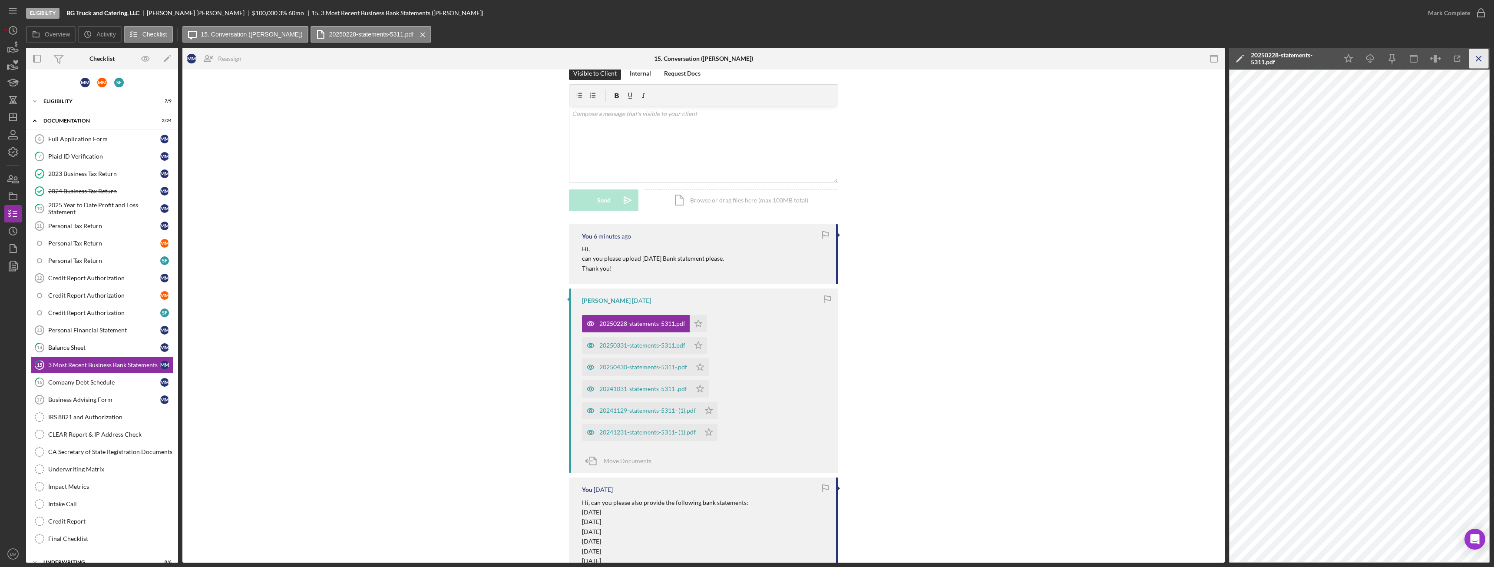
click at [1481, 57] on icon "Icon/Menu Close" at bounding box center [1479, 59] width 20 height 20
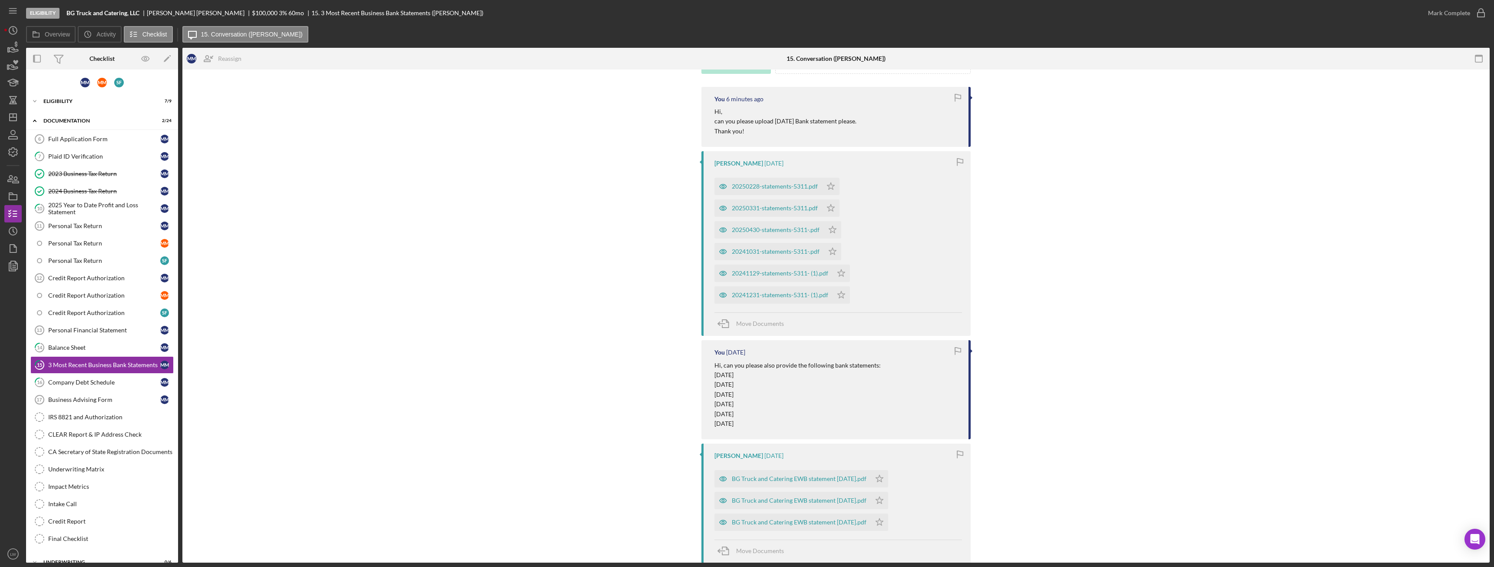
scroll to position [276, 0]
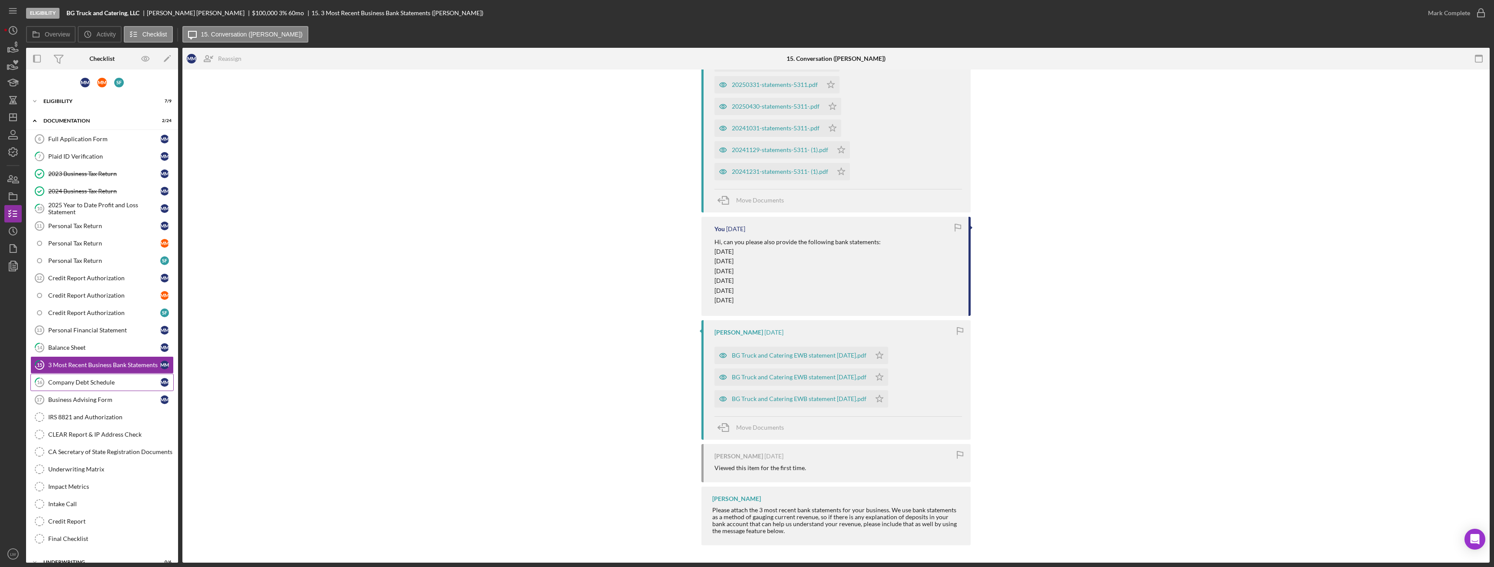
click at [98, 383] on div "Company Debt Schedule" at bounding box center [104, 382] width 112 height 7
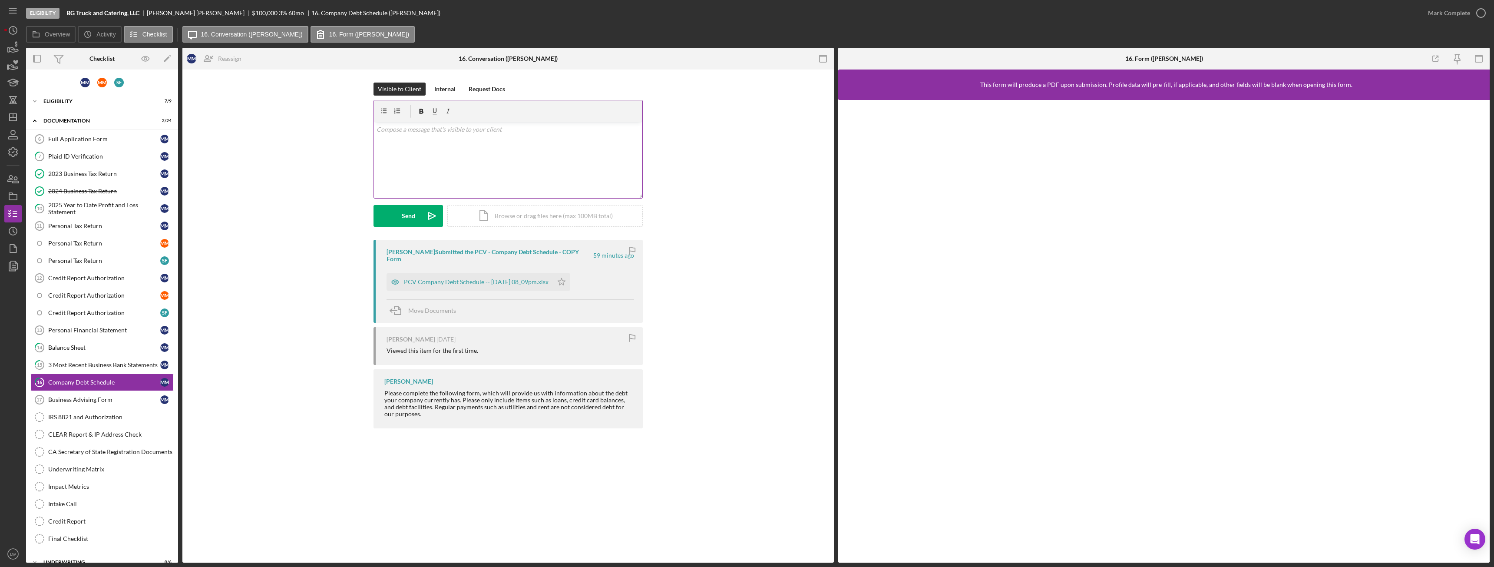
click at [518, 159] on div "v Color teal Color pink Remove color Add row above Add row below Add column bef…" at bounding box center [508, 160] width 268 height 76
click at [538, 144] on p "Do you have any loans or business credit cards" at bounding box center [508, 142] width 264 height 10
click at [420, 138] on p "Do you have any loans or business credit cards" at bounding box center [508, 142] width 264 height 10
click at [549, 146] on p "Do you have any buisness loans or business credit cards" at bounding box center [508, 142] width 264 height 10
click at [424, 215] on icon "Icon/icon-invite-send" at bounding box center [432, 216] width 22 height 22
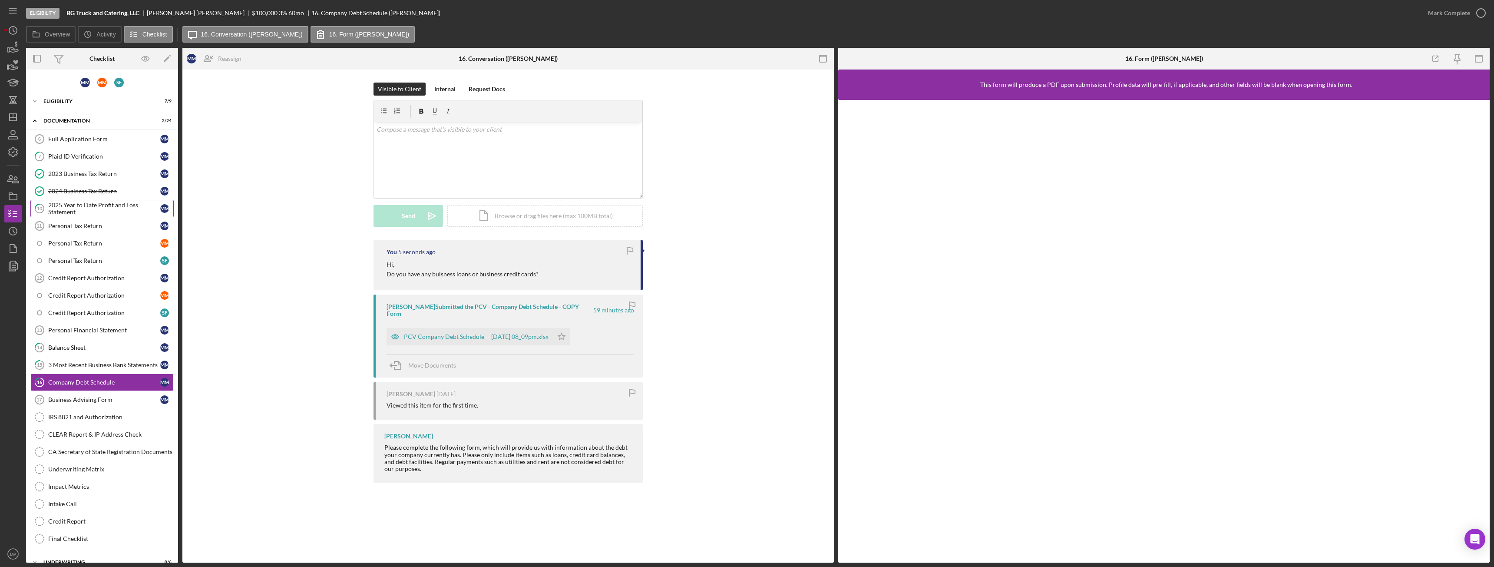
click at [63, 203] on div "2025 Year to Date Profit and Loss Statement" at bounding box center [104, 208] width 112 height 14
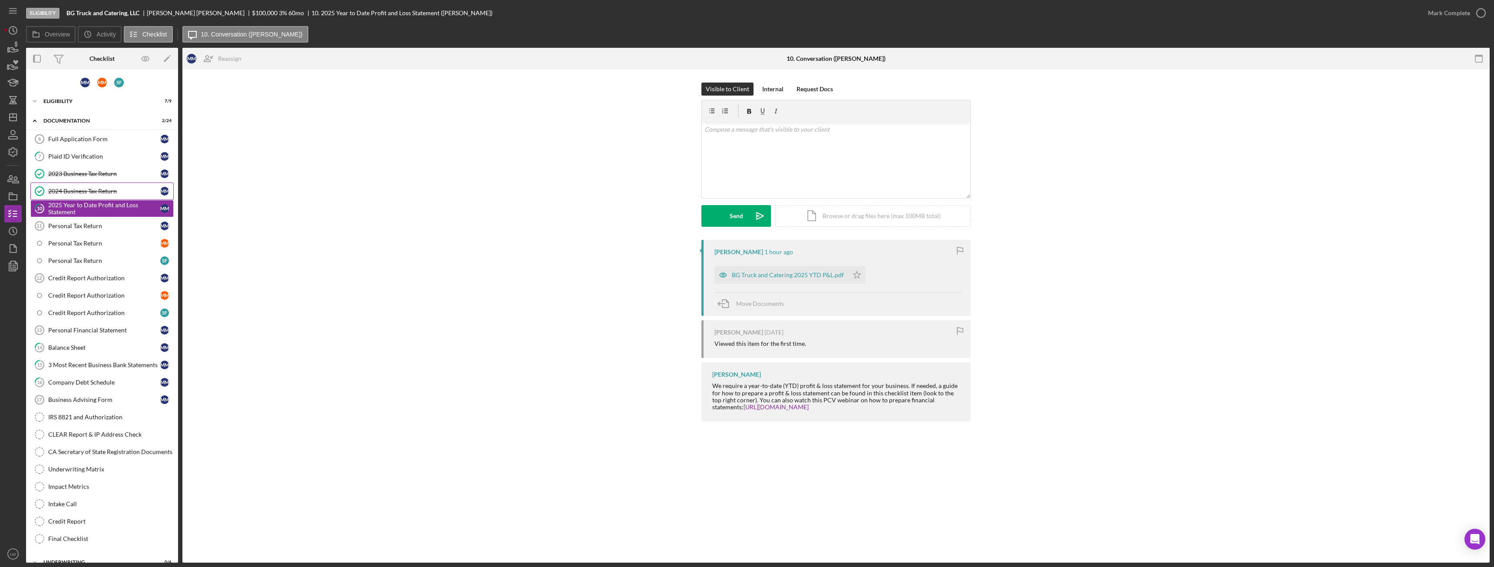
click at [101, 193] on div "2024 Business Tax Return" at bounding box center [104, 191] width 112 height 7
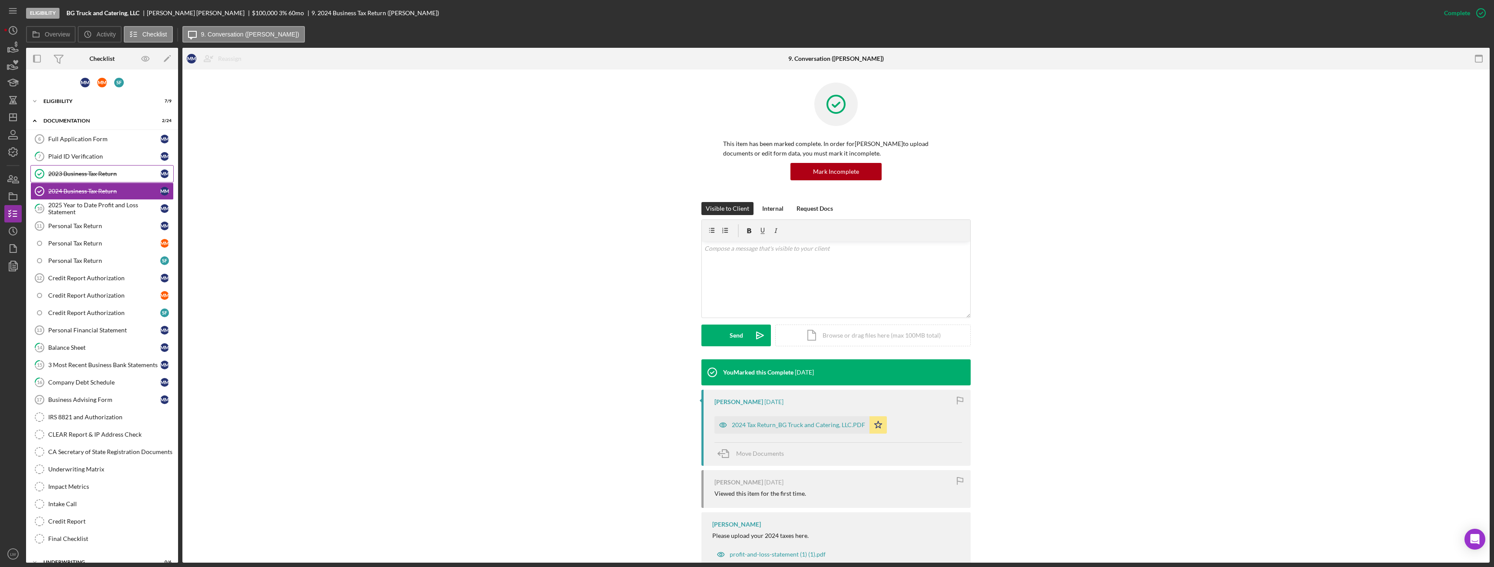
click at [104, 171] on div "2023 Business Tax Return" at bounding box center [104, 173] width 112 height 7
click at [75, 156] on div "Plaid ID Verification" at bounding box center [104, 156] width 112 height 7
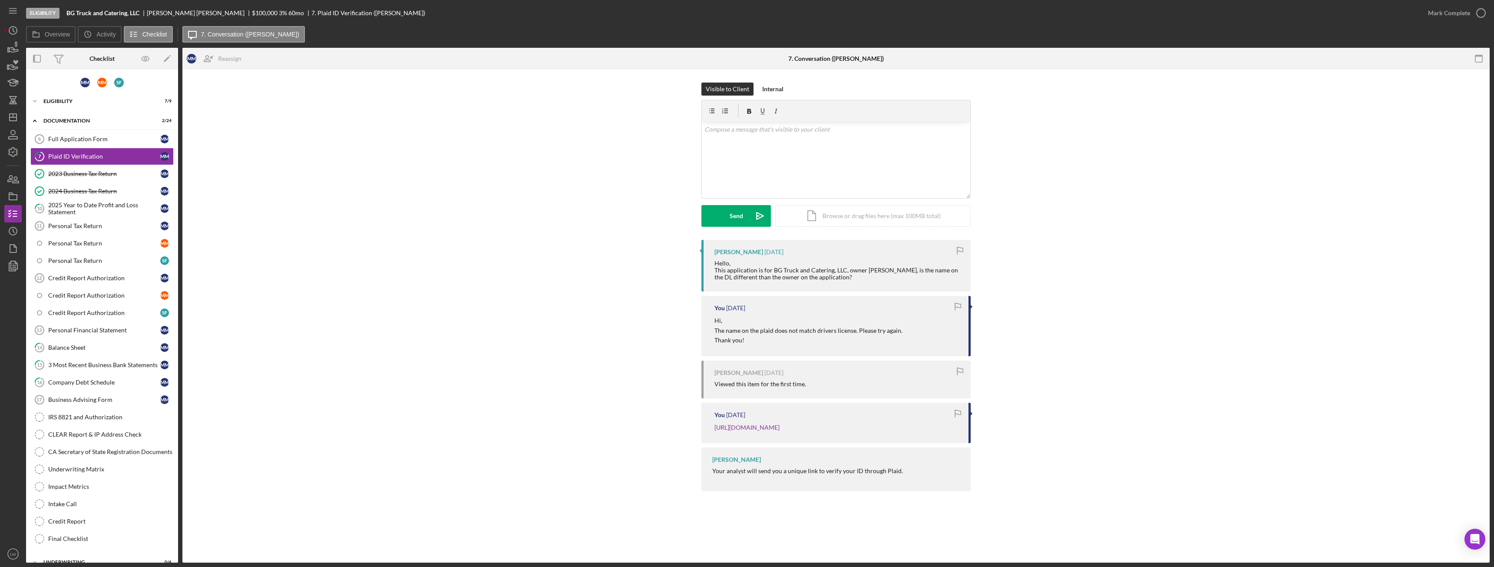
click at [170, 10] on div "Mary Milliken" at bounding box center [199, 13] width 105 height 7
click at [169, 10] on div "Mary Milliken" at bounding box center [199, 13] width 105 height 7
click at [169, 11] on div "Mary Milliken" at bounding box center [199, 13] width 105 height 7
click at [162, 13] on div "Mary Milliken" at bounding box center [199, 13] width 105 height 7
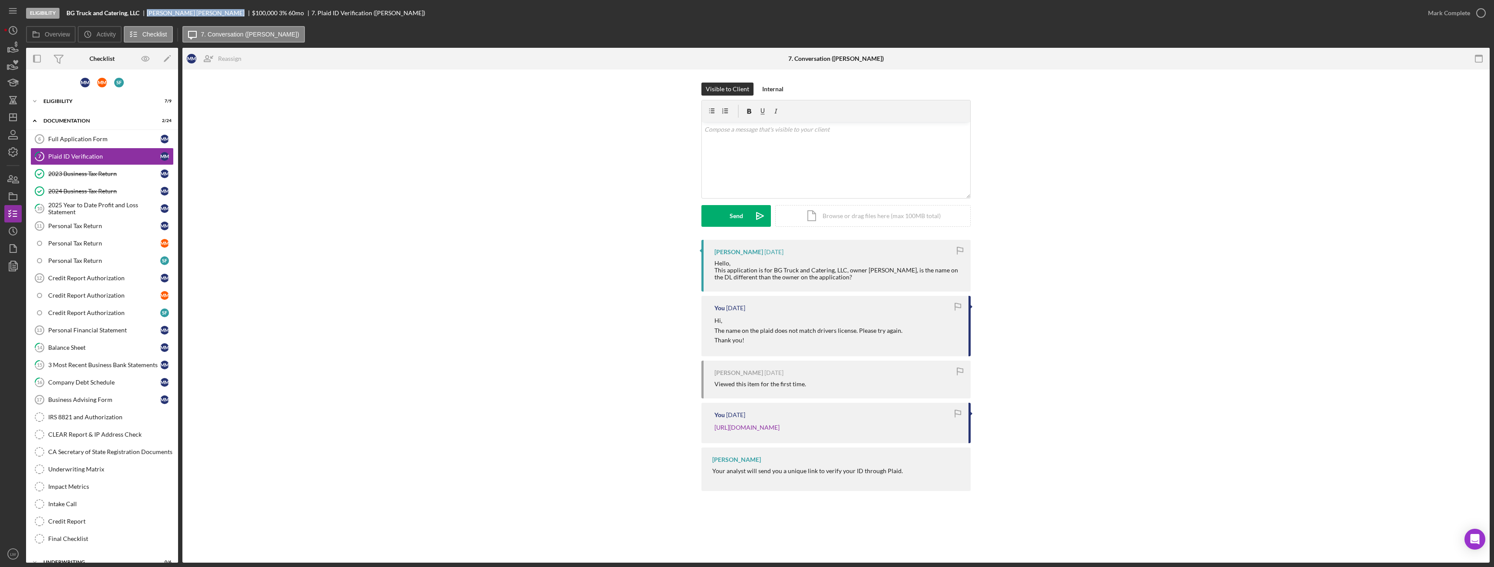
click at [162, 13] on div "Mary Milliken" at bounding box center [199, 13] width 105 height 7
copy div "Mary Milliken"
click at [89, 365] on div "3 Most Recent Business Bank Statements" at bounding box center [104, 364] width 112 height 7
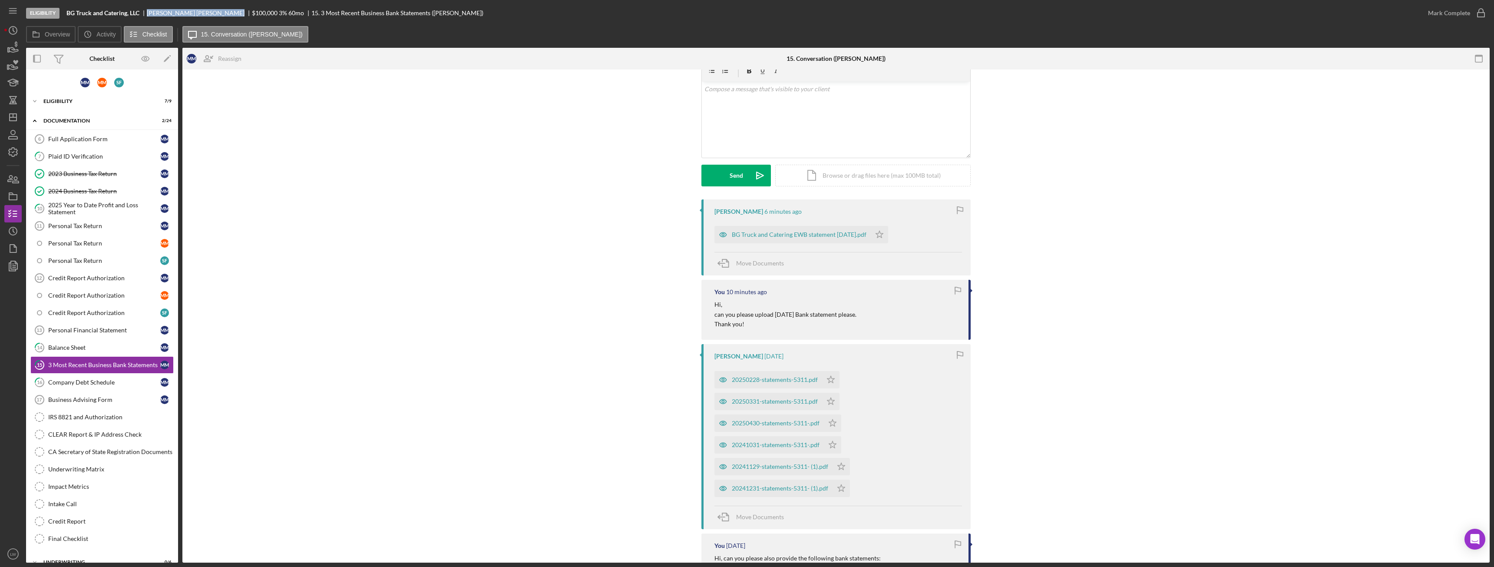
scroll to position [347, 0]
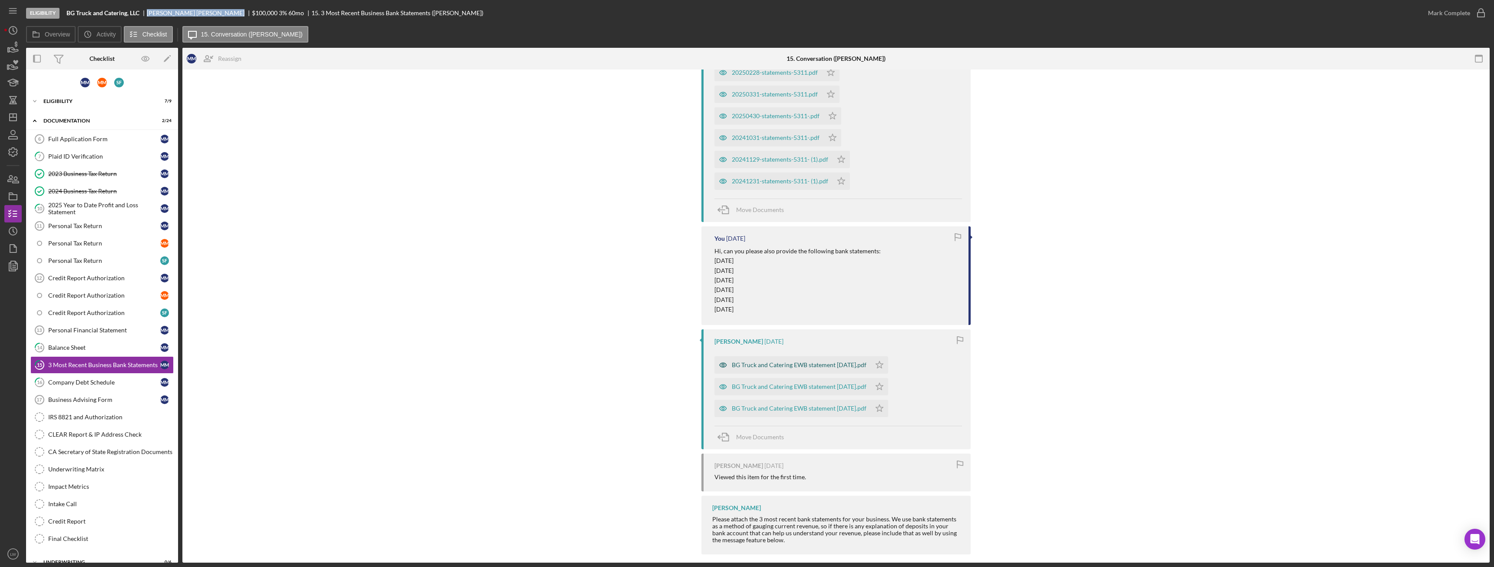
click at [834, 363] on div "BG Truck and Catering EWB statement [DATE].pdf" at bounding box center [799, 364] width 135 height 7
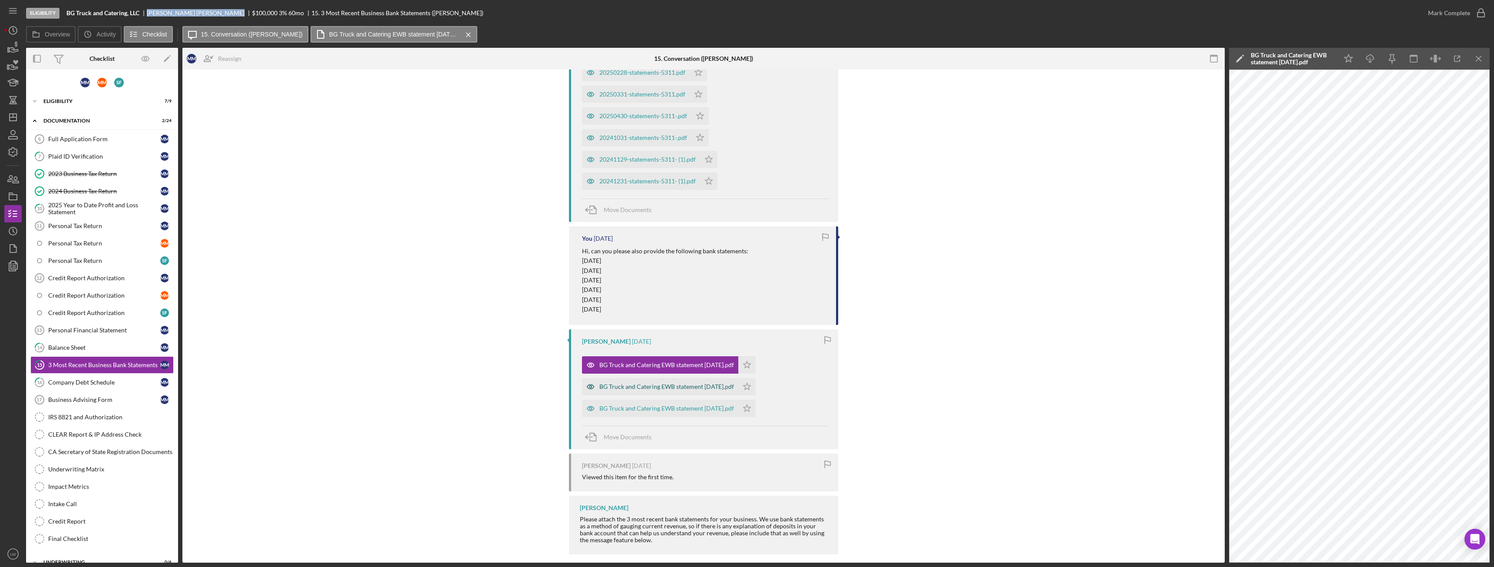
click at [702, 383] on div "BG Truck and Catering EWB statement [DATE].pdf" at bounding box center [666, 386] width 135 height 7
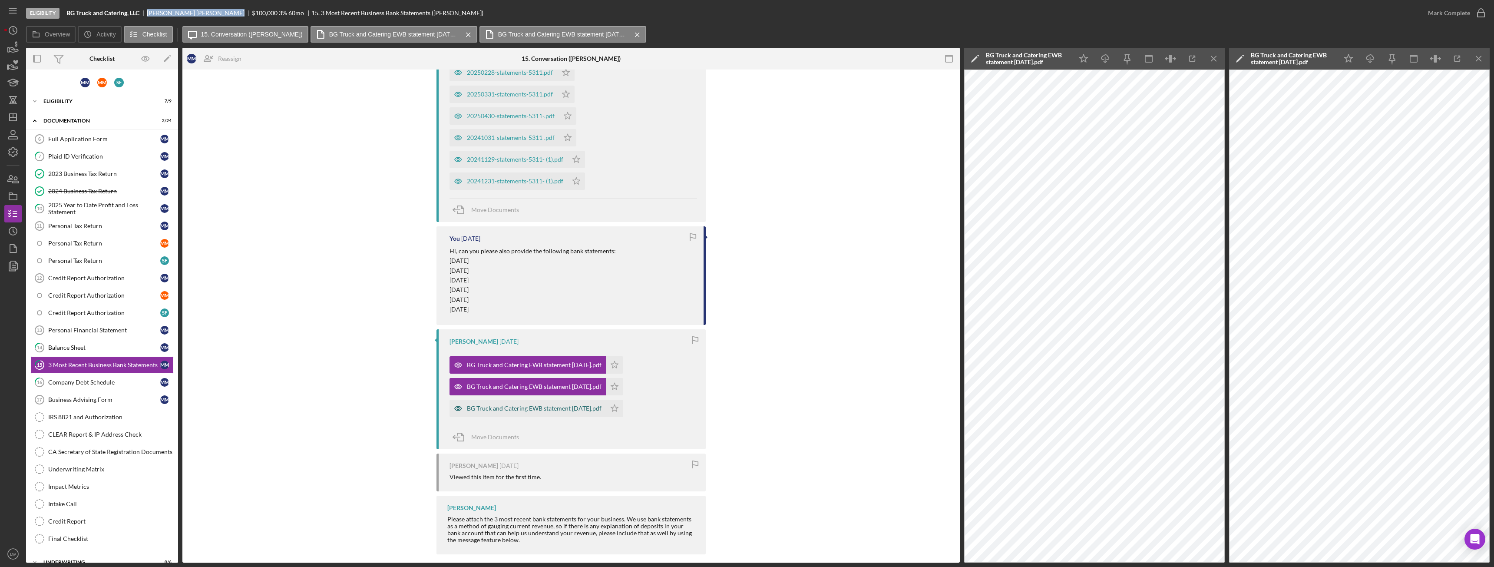
click at [556, 410] on div "BG Truck and Catering EWB statement [DATE].pdf" at bounding box center [534, 408] width 135 height 7
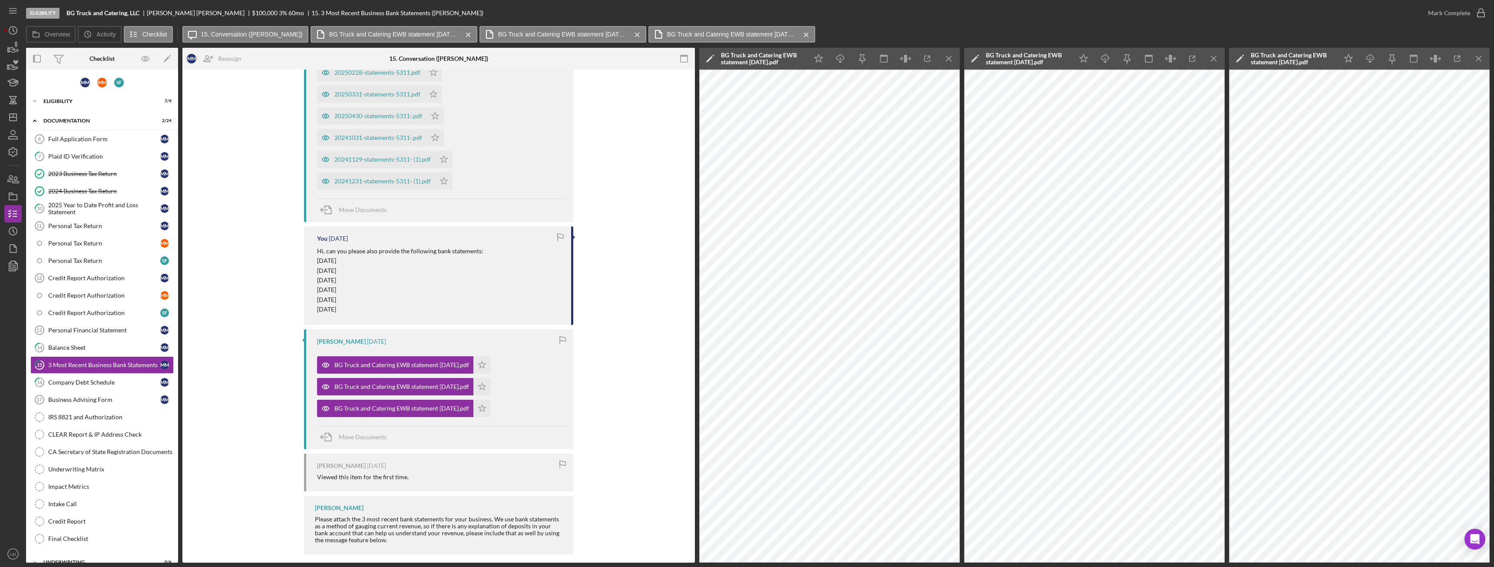
click at [954, 69] on div "Icon/Star Icon/Download Icon/Menu Close" at bounding box center [884, 59] width 152 height 22
click at [953, 61] on icon "Icon/Menu Close" at bounding box center [949, 59] width 20 height 20
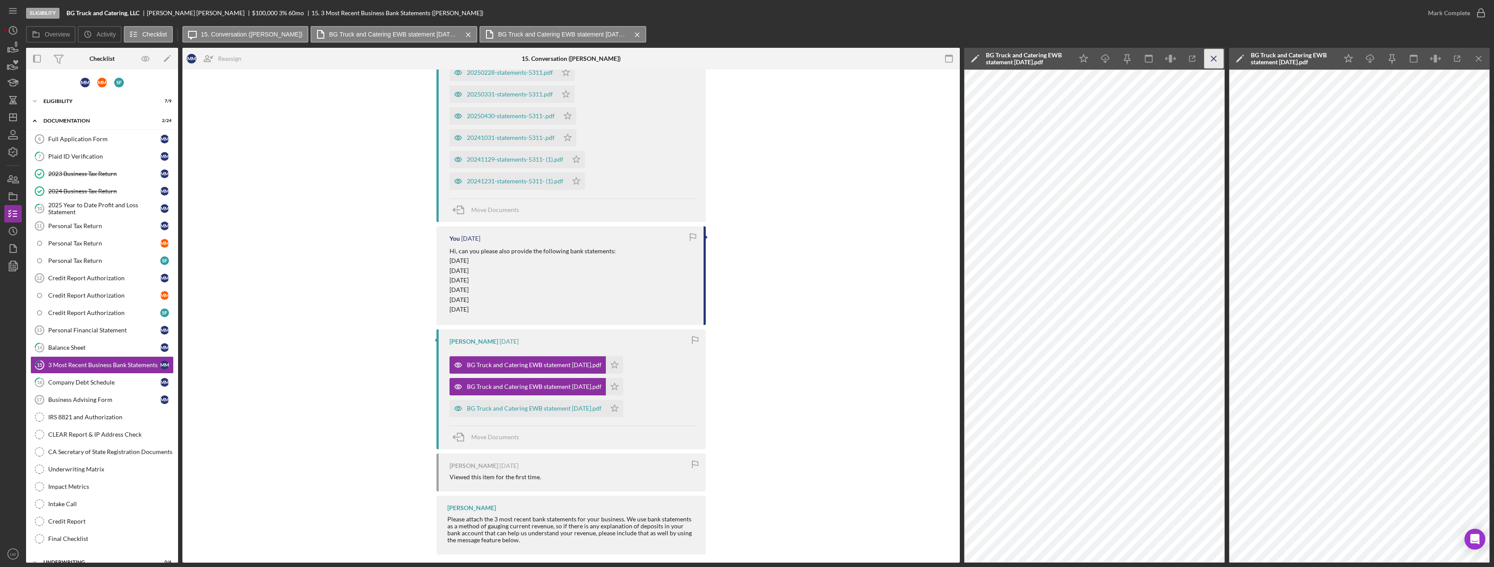
click at [1214, 56] on icon "Icon/Menu Close" at bounding box center [1214, 59] width 20 height 20
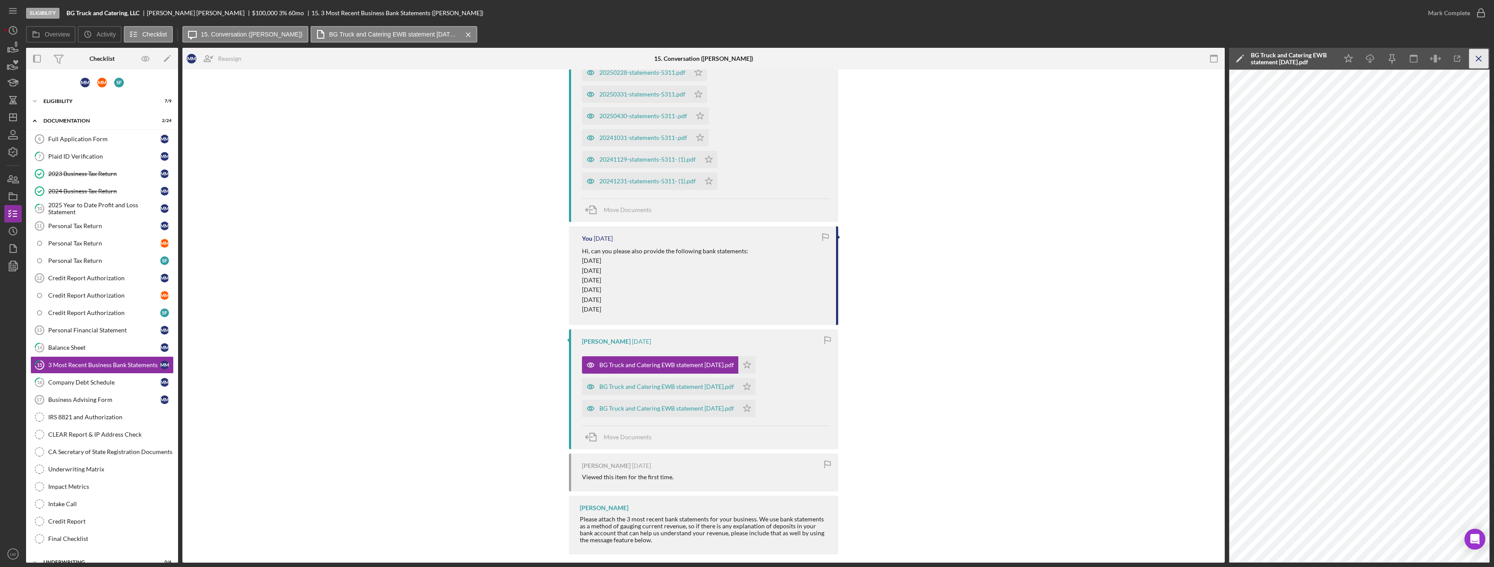
click at [1472, 59] on icon "Icon/Menu Close" at bounding box center [1479, 59] width 20 height 20
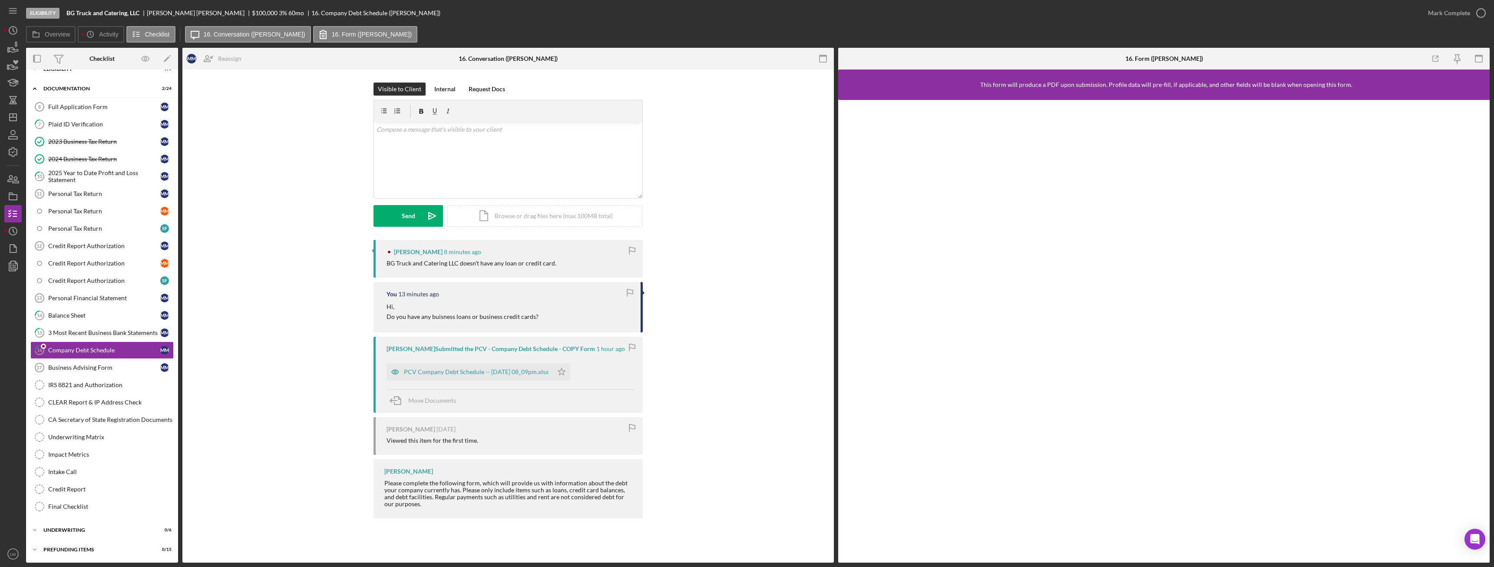
scroll to position [33, 0]
click at [462, 166] on div "v Color teal Color pink Remove color Add row above Add row below Add column bef…" at bounding box center [508, 160] width 268 height 76
click at [418, 221] on button "Send Icon/icon-invite-send" at bounding box center [407, 216] width 69 height 22
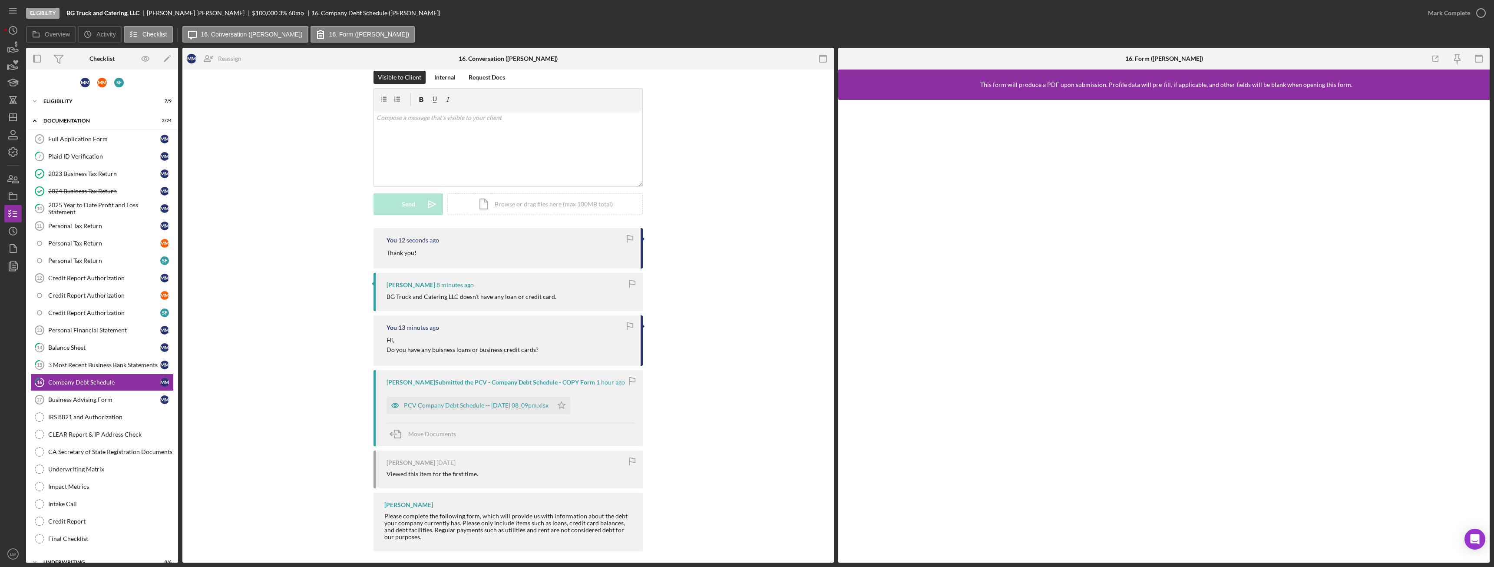
scroll to position [18, 0]
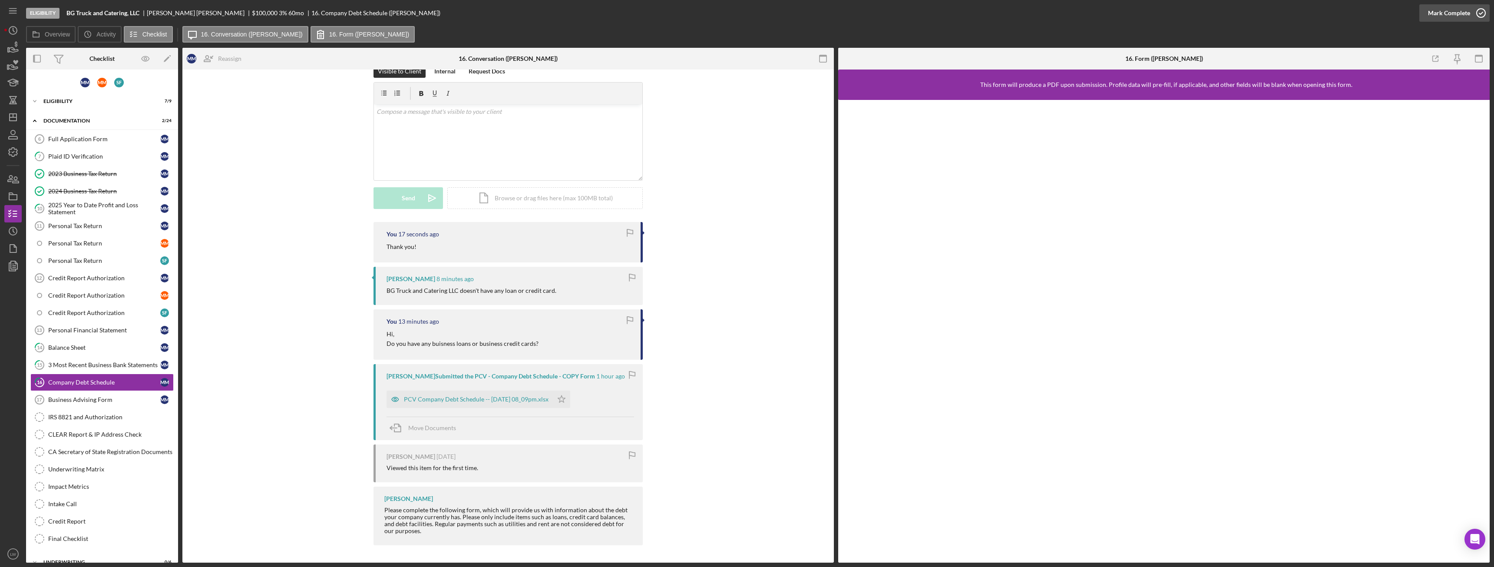
click at [1479, 15] on icon "button" at bounding box center [1481, 13] width 22 height 22
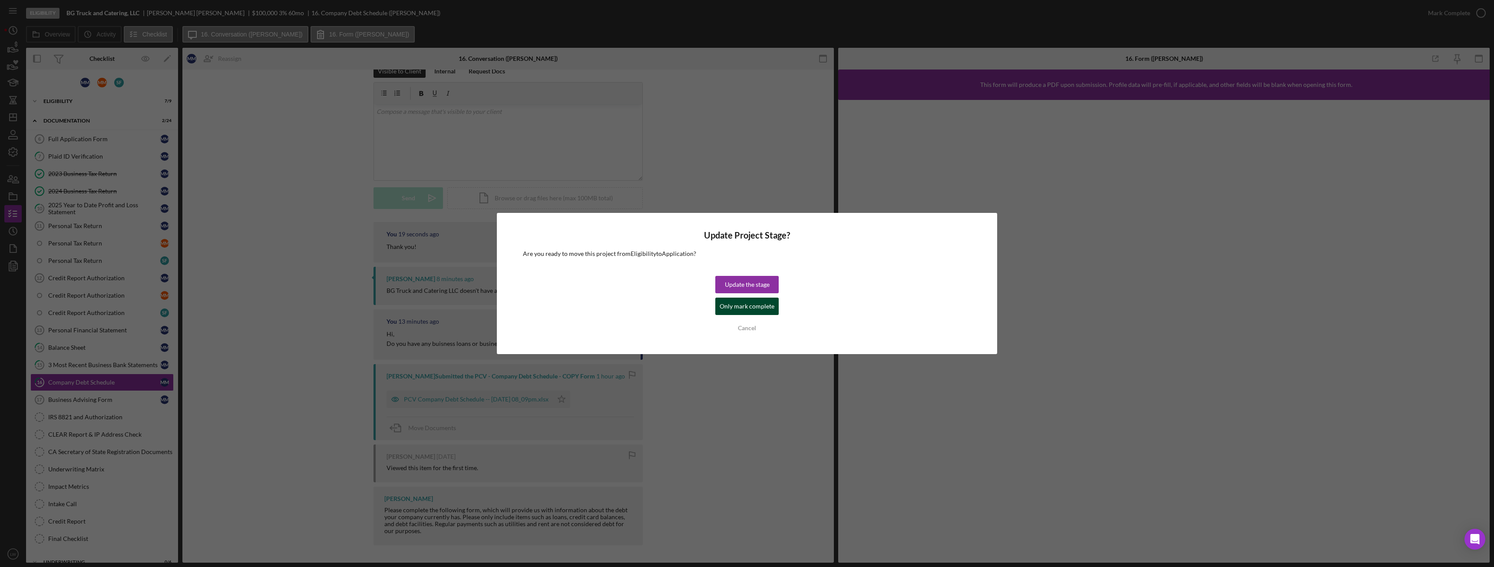
click at [758, 307] on div "Only mark complete" at bounding box center [747, 305] width 55 height 17
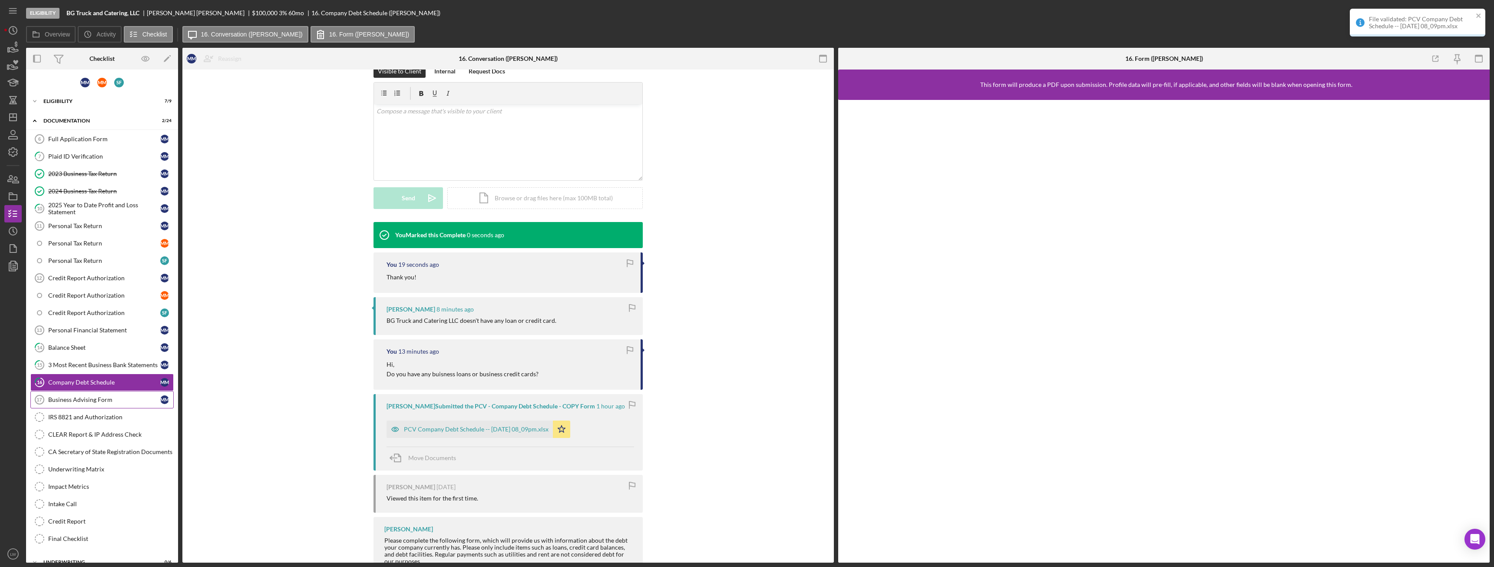
scroll to position [137, 0]
click at [80, 361] on div "3 Most Recent Business Bank Statements" at bounding box center [104, 364] width 112 height 7
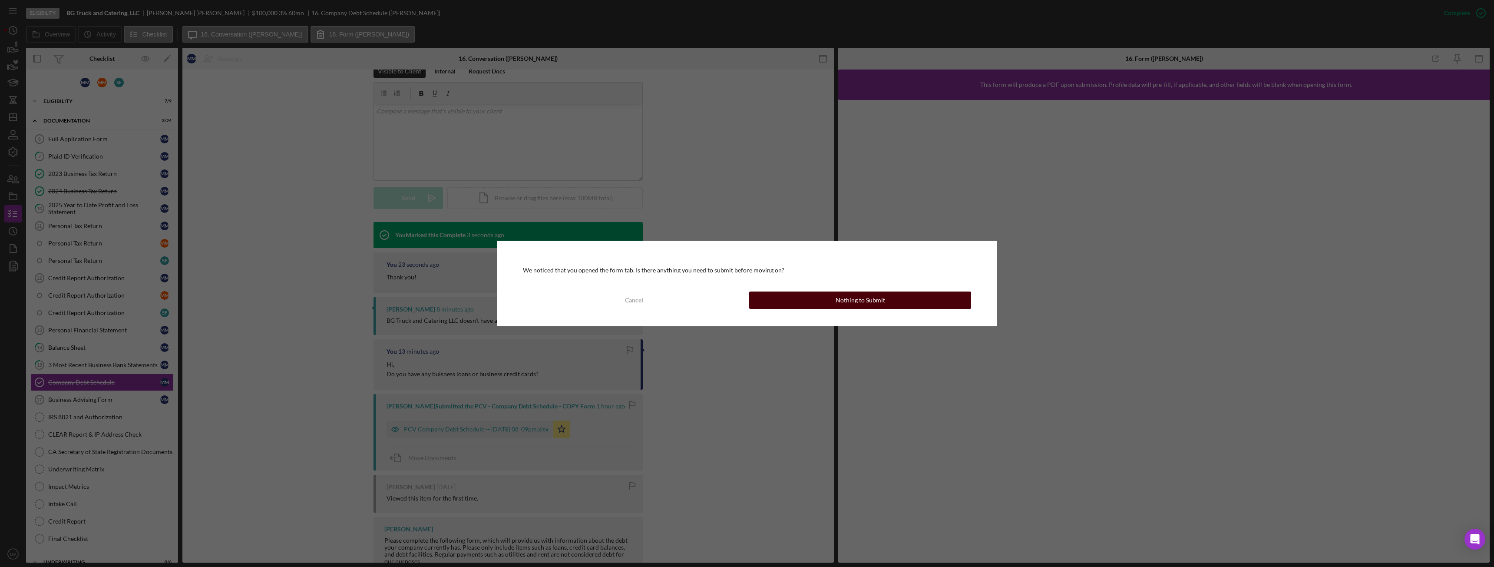
click at [869, 300] on div "Nothing to Submit" at bounding box center [860, 299] width 50 height 17
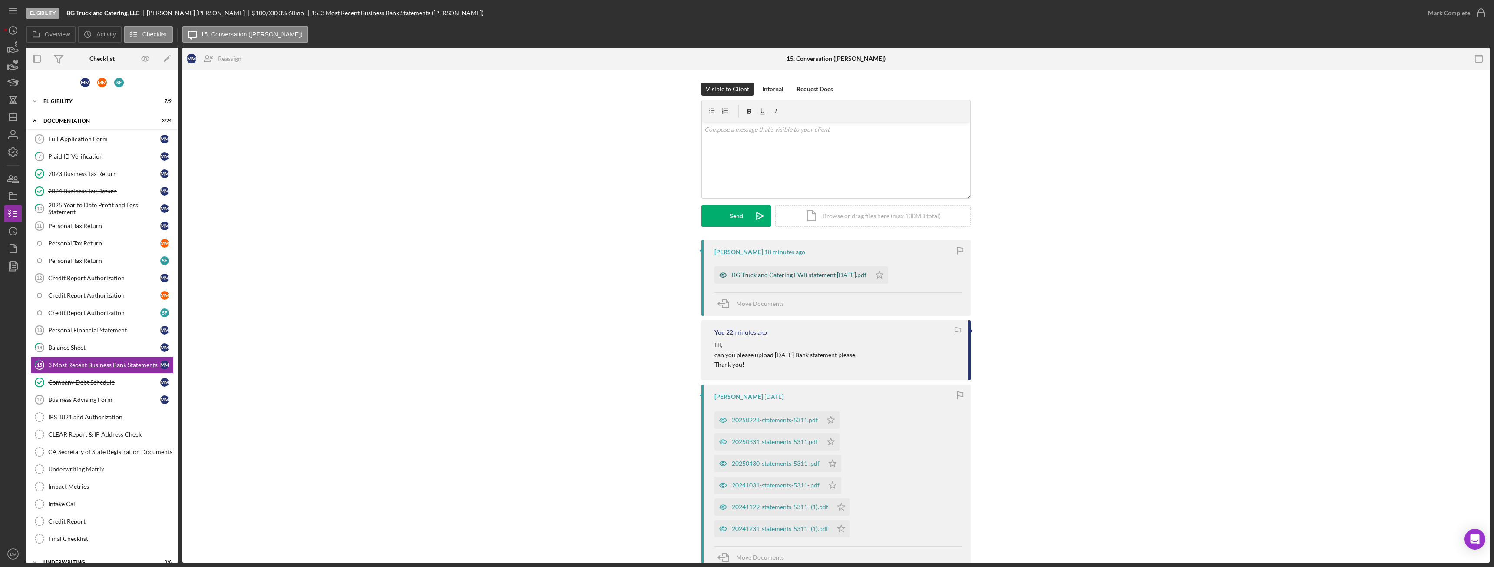
click at [844, 276] on div "BG Truck and Catering EWB statement [DATE].pdf" at bounding box center [799, 274] width 135 height 7
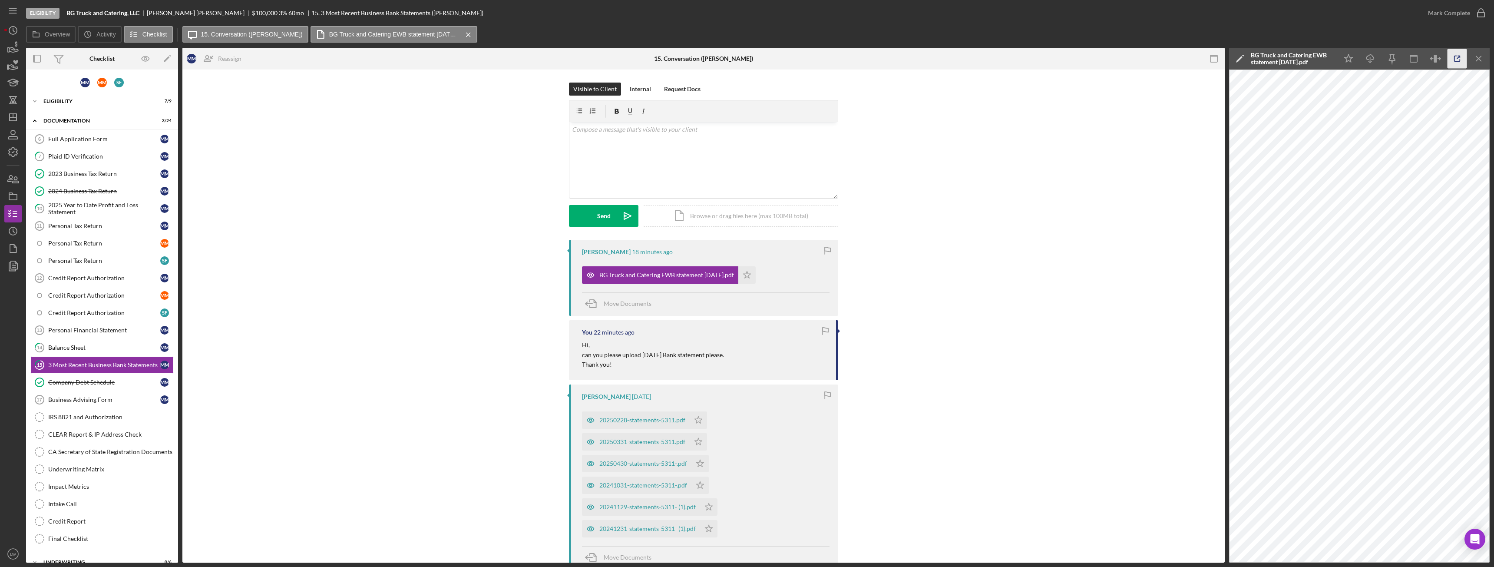
click at [1458, 56] on polyline "button" at bounding box center [1459, 57] width 2 height 2
click at [670, 153] on div "v Color teal Color pink Remove color Add row above Add row below Add column bef…" at bounding box center [703, 160] width 268 height 76
click at [1453, 56] on icon "button" at bounding box center [1457, 59] width 20 height 20
click at [733, 127] on p "I see an Amex payments is that a personal credit card?" at bounding box center [704, 130] width 264 height 10
click at [615, 218] on button "Send Icon/icon-invite-send" at bounding box center [603, 216] width 69 height 22
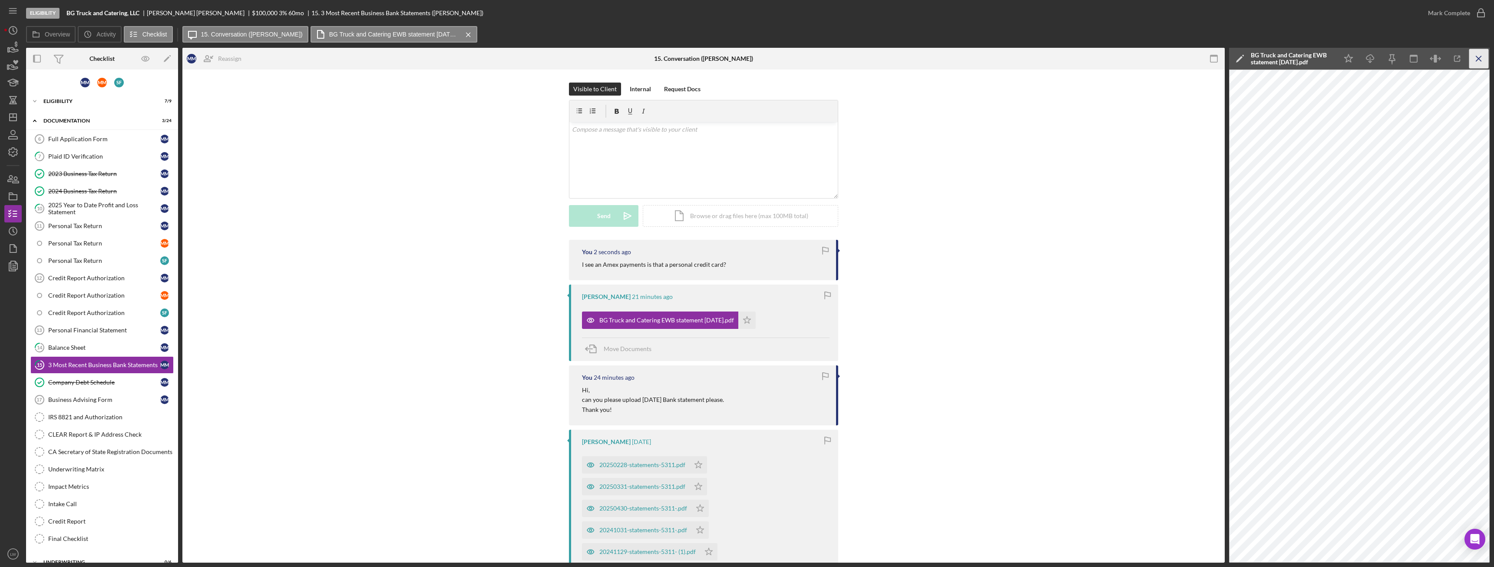
click at [1488, 57] on icon "Icon/Menu Close" at bounding box center [1479, 59] width 20 height 20
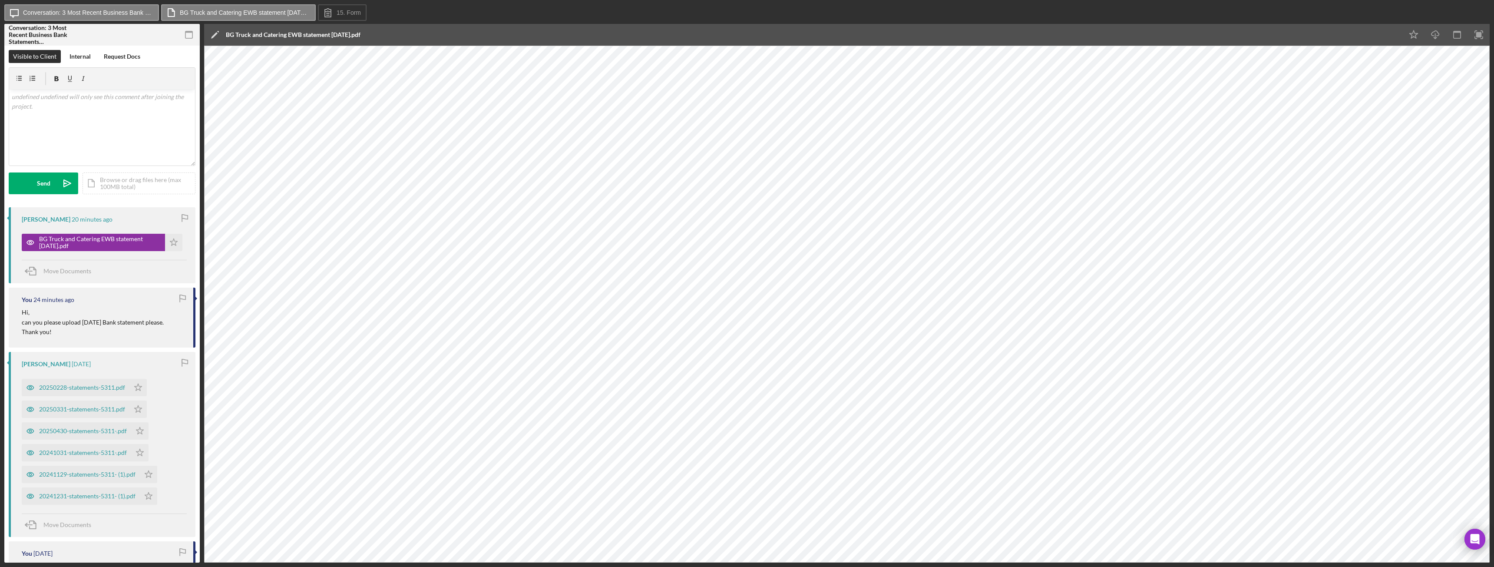
scroll to position [349, 0]
